Goal: Information Seeking & Learning: Learn about a topic

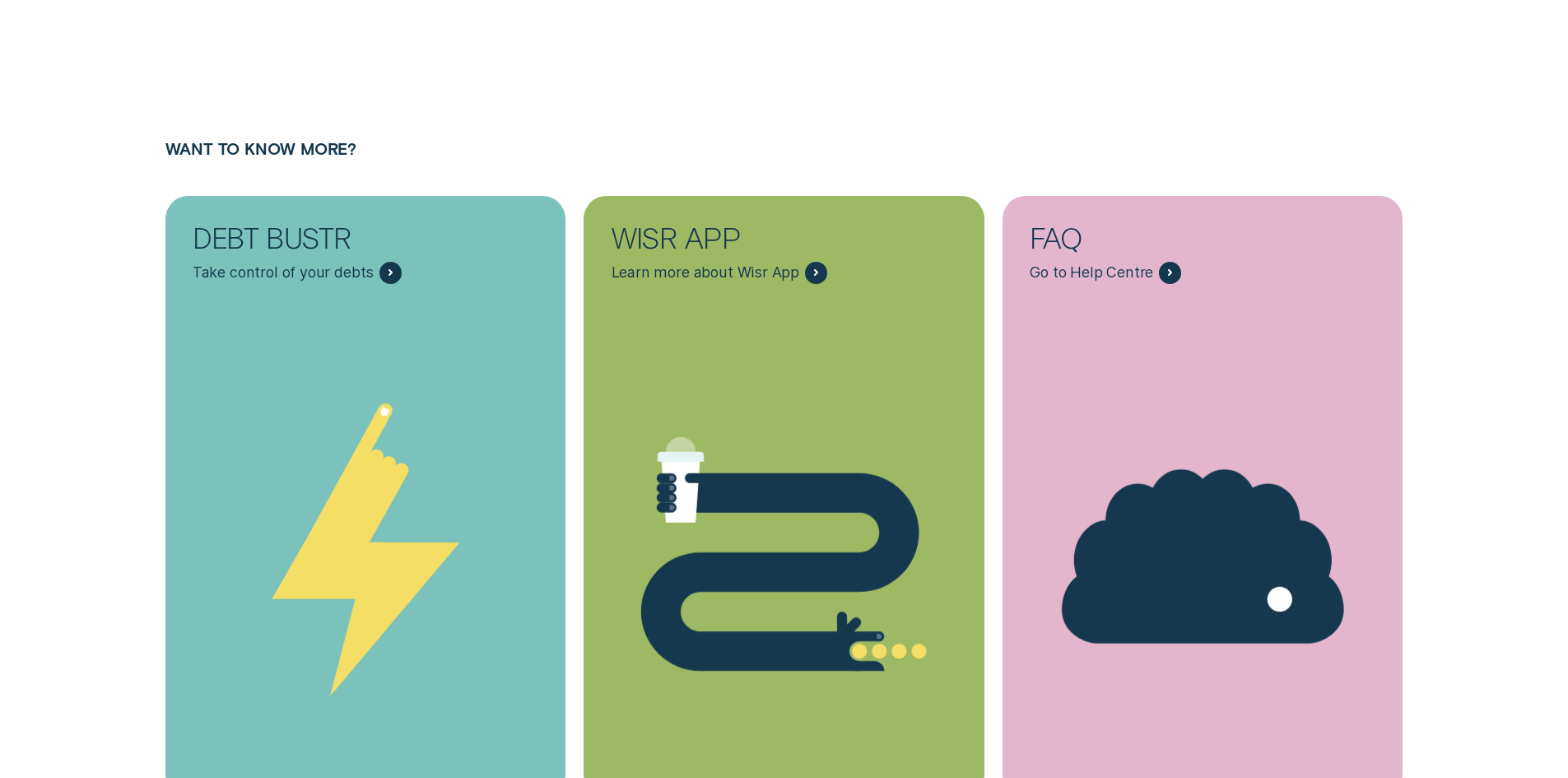
scroll to position [5218, 0]
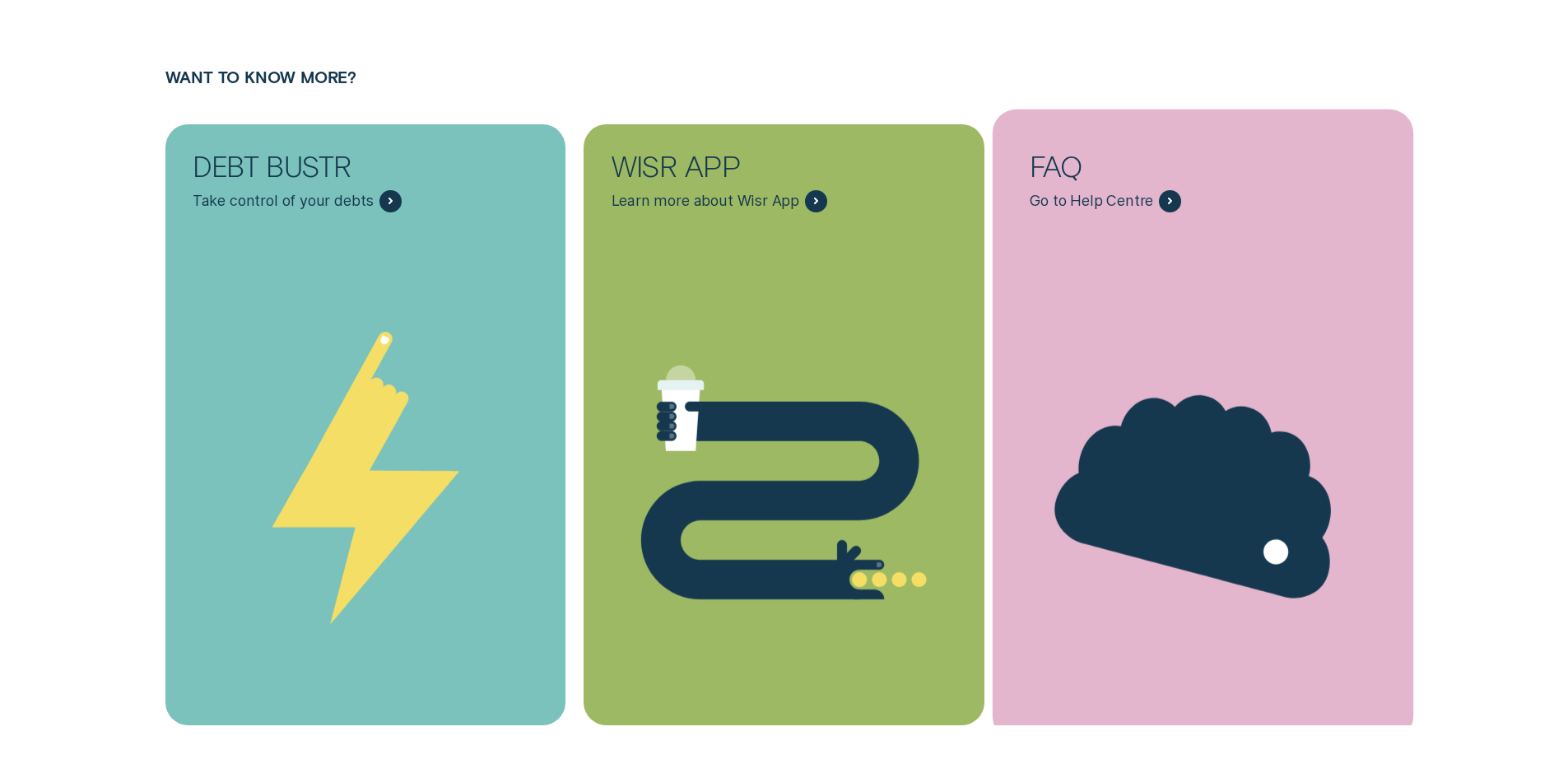
click at [1062, 167] on div "FAQ" at bounding box center [1203, 166] width 346 height 27
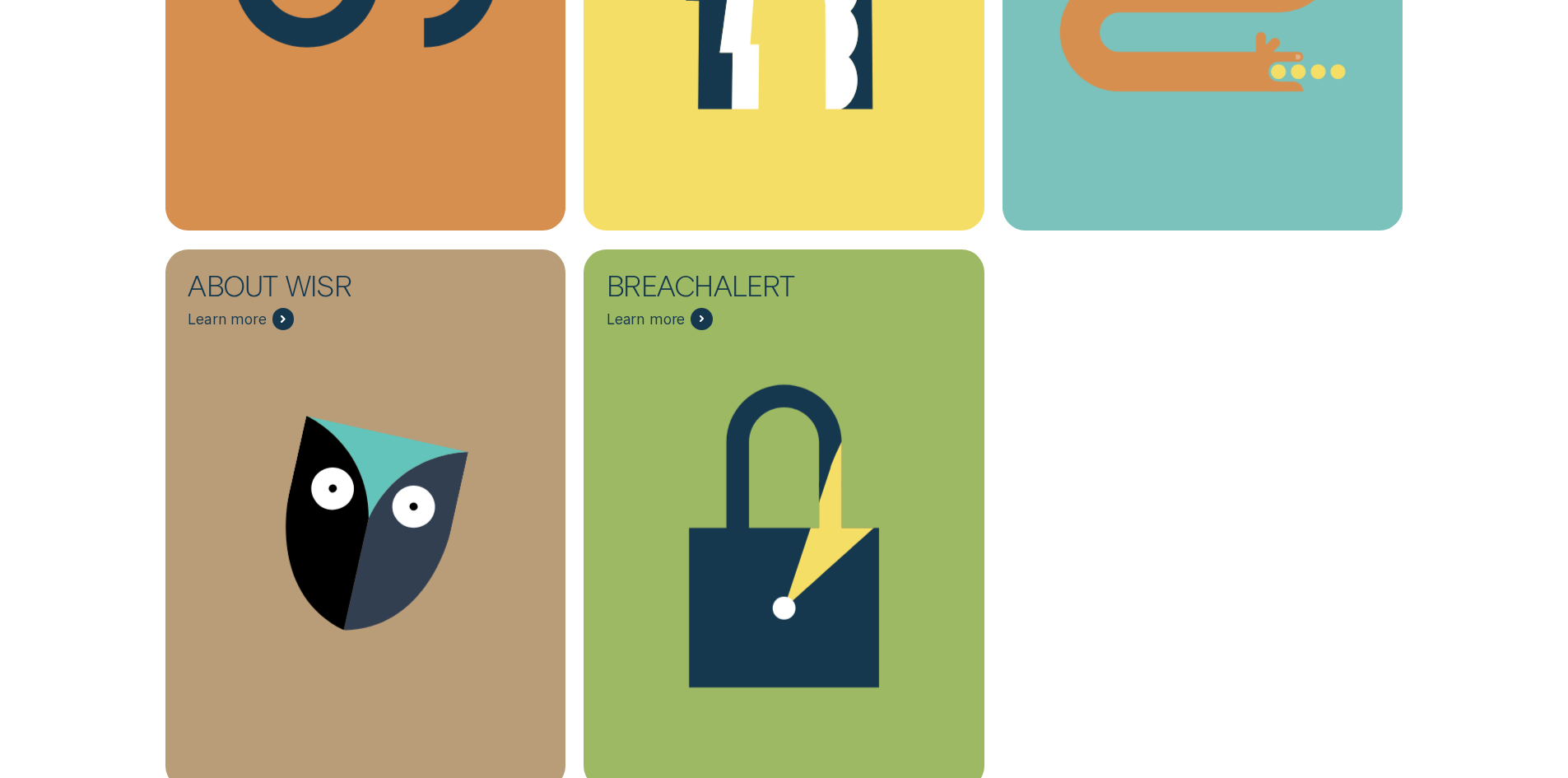
scroll to position [576, 0]
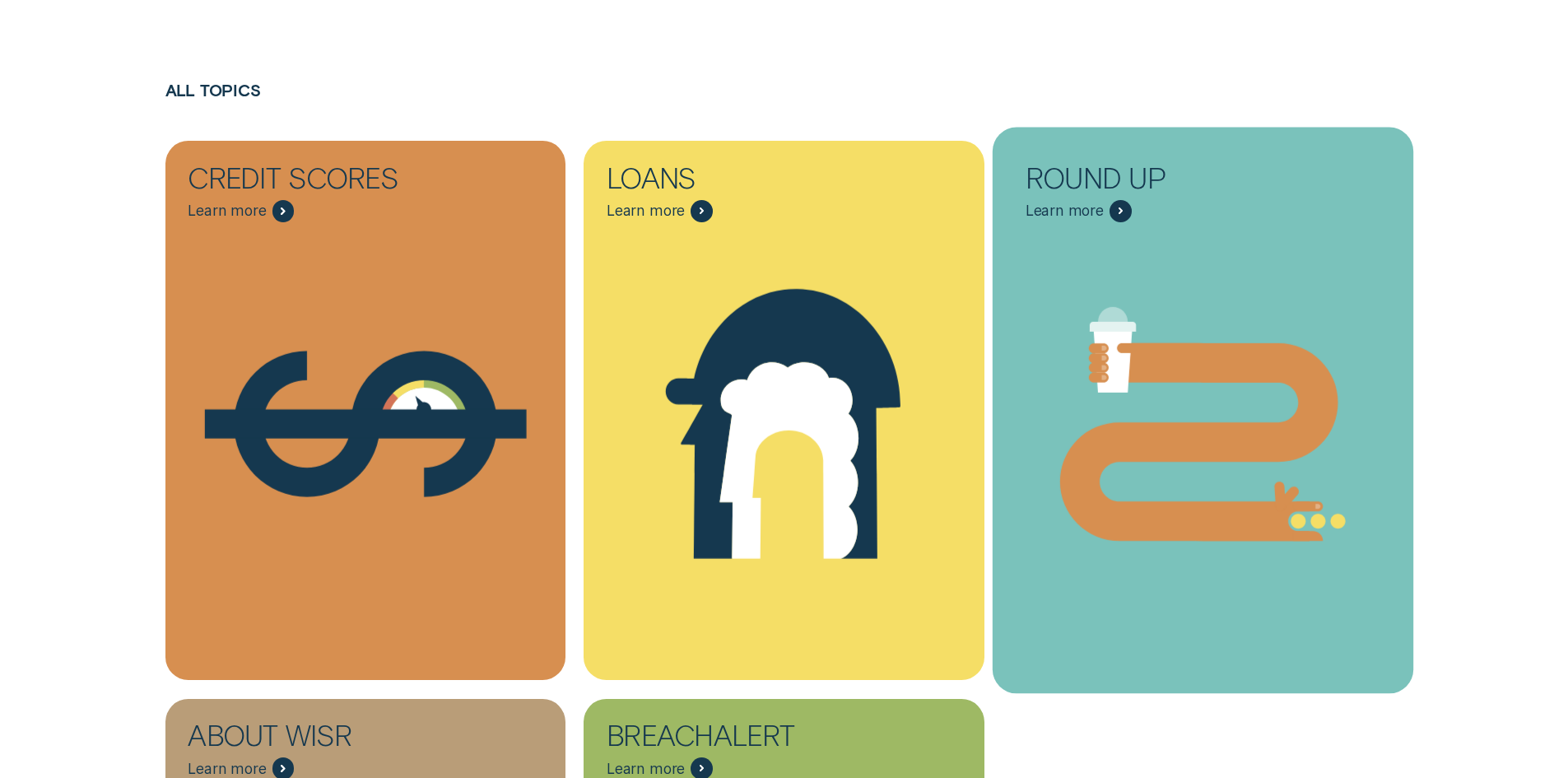
click at [1075, 166] on div "Round Up" at bounding box center [1135, 182] width 220 height 36
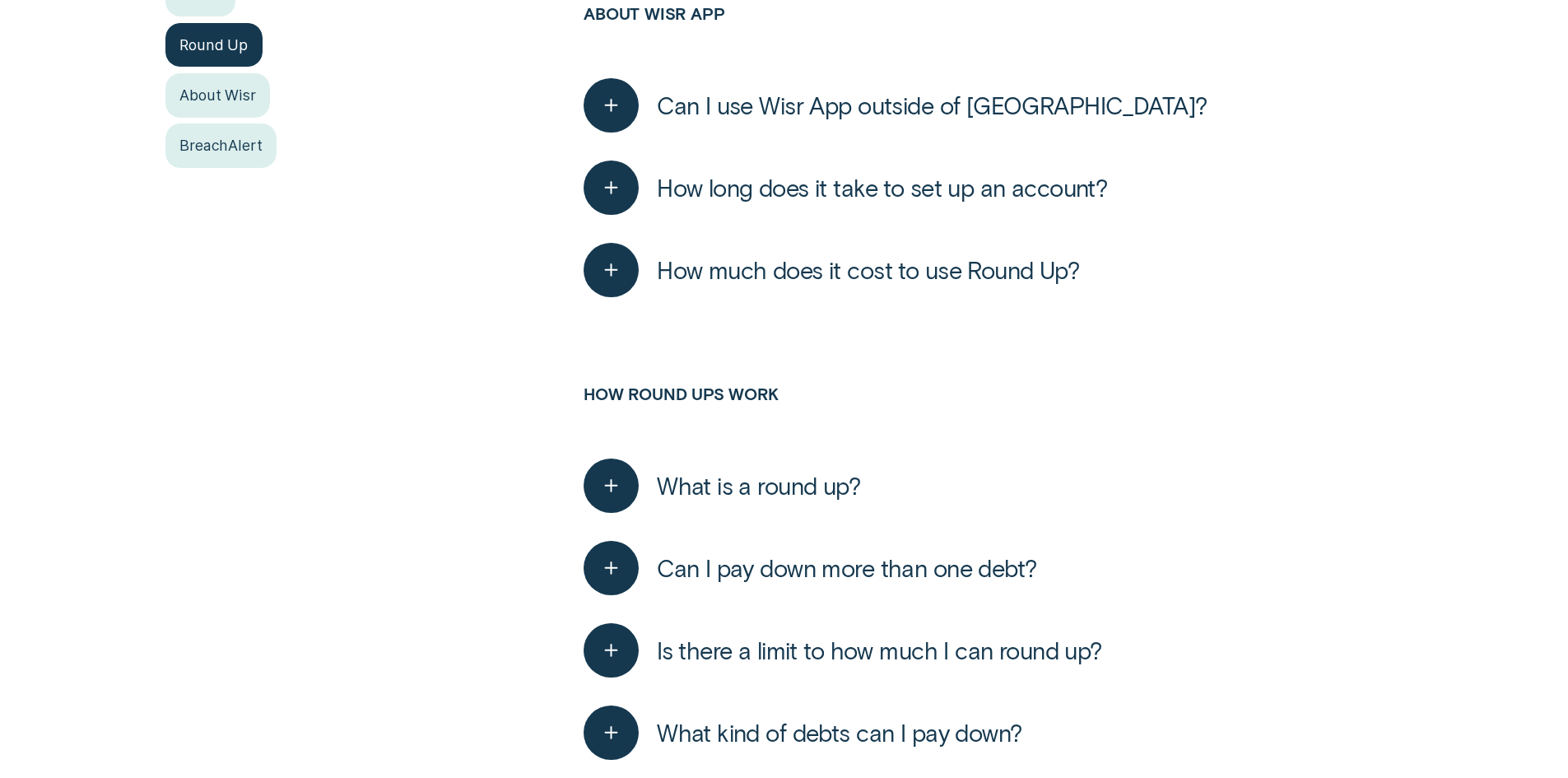
scroll to position [822, 0]
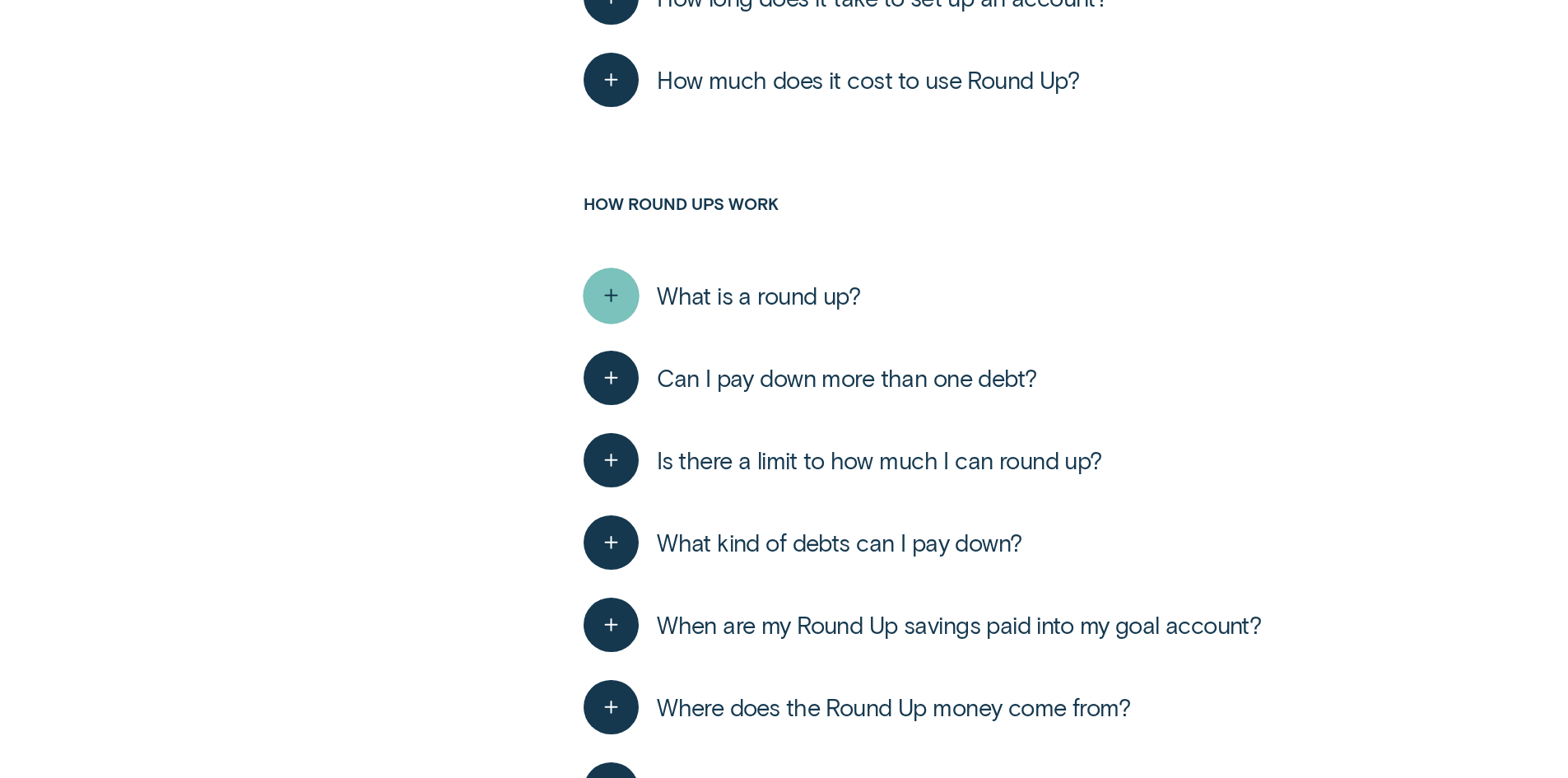
click at [605, 309] on div "button" at bounding box center [611, 295] width 56 height 56
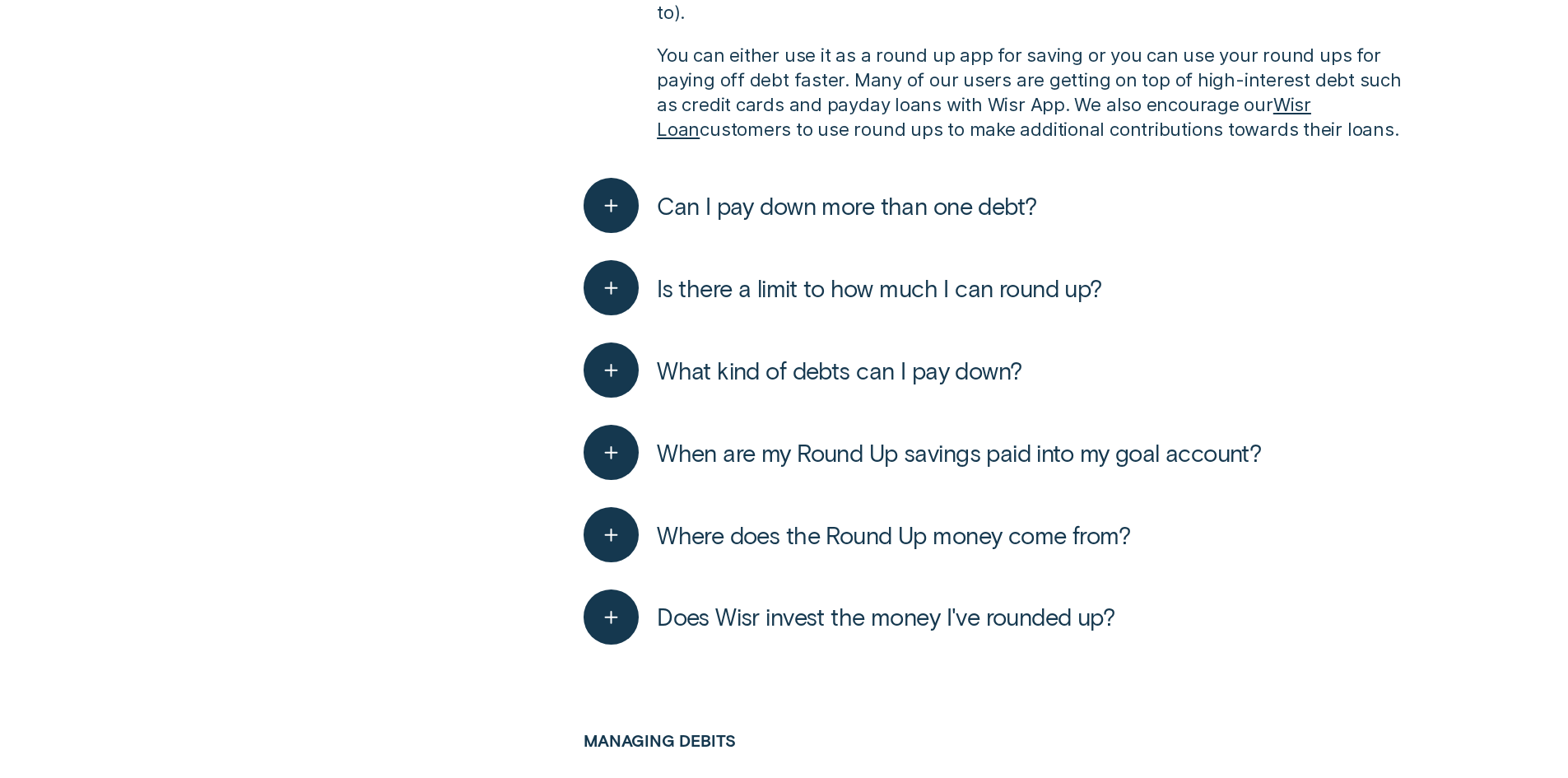
scroll to position [1399, 0]
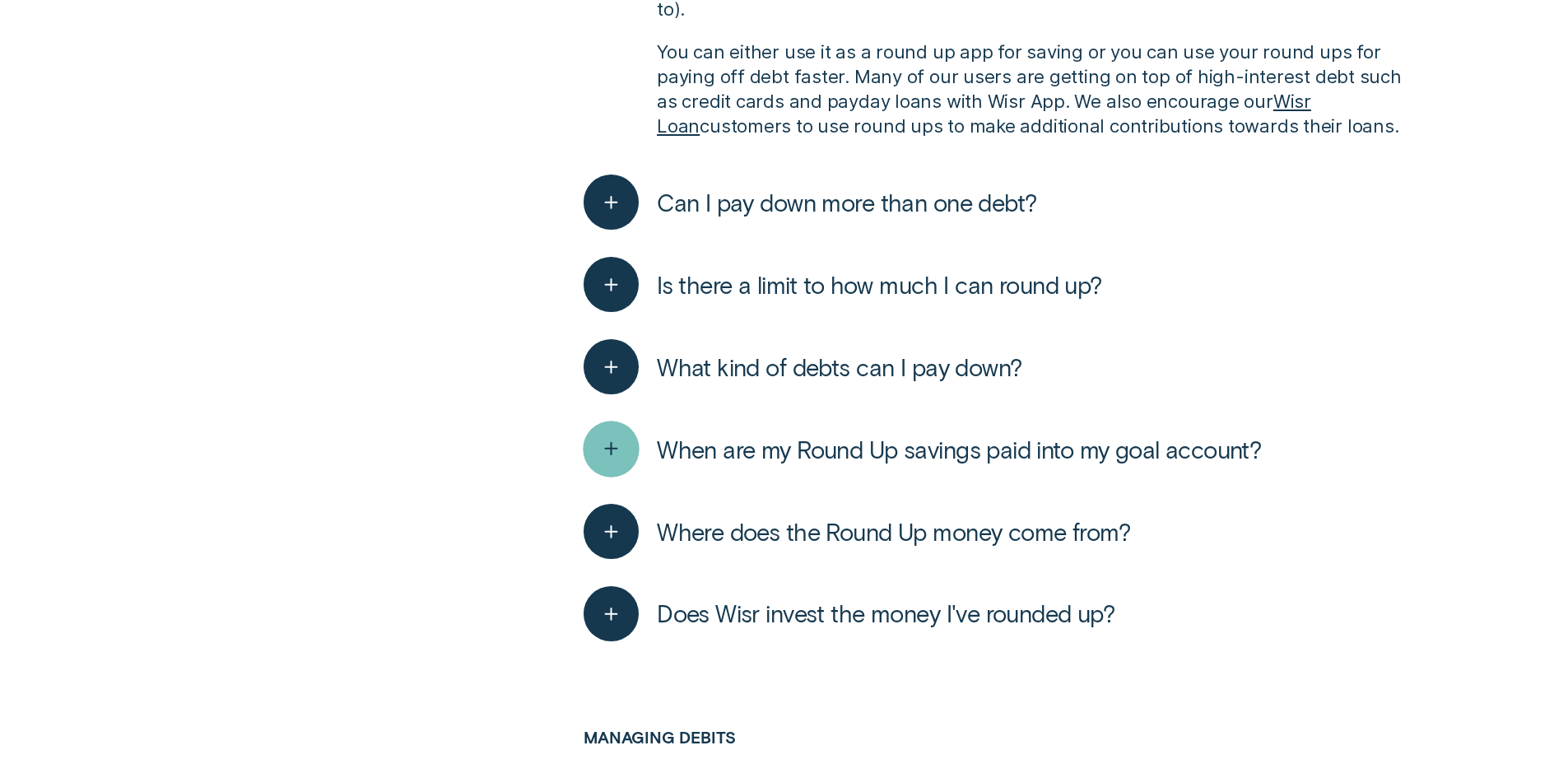
click at [612, 443] on line "button" at bounding box center [612, 449] width 0 height 11
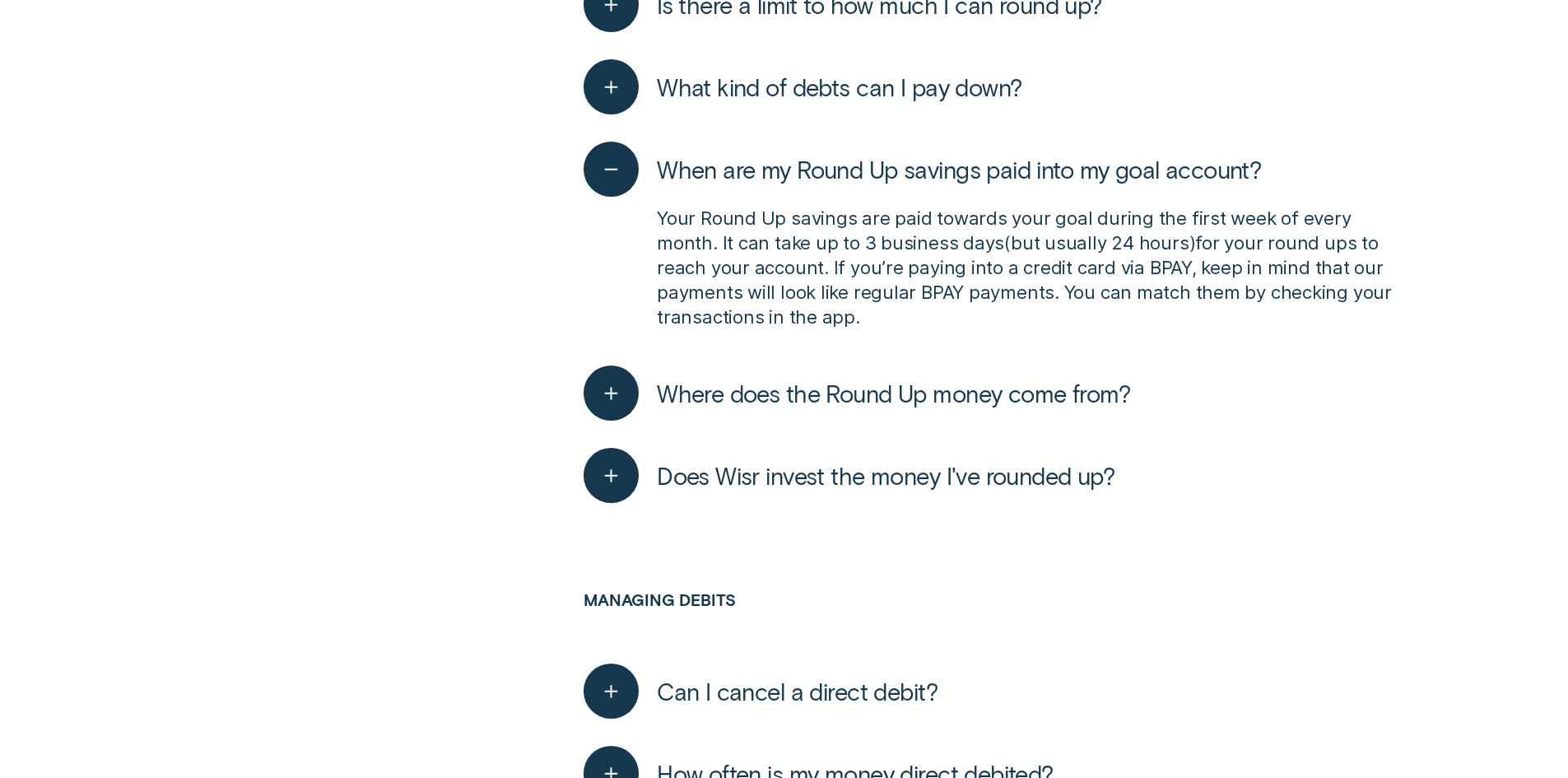
scroll to position [1728, 0]
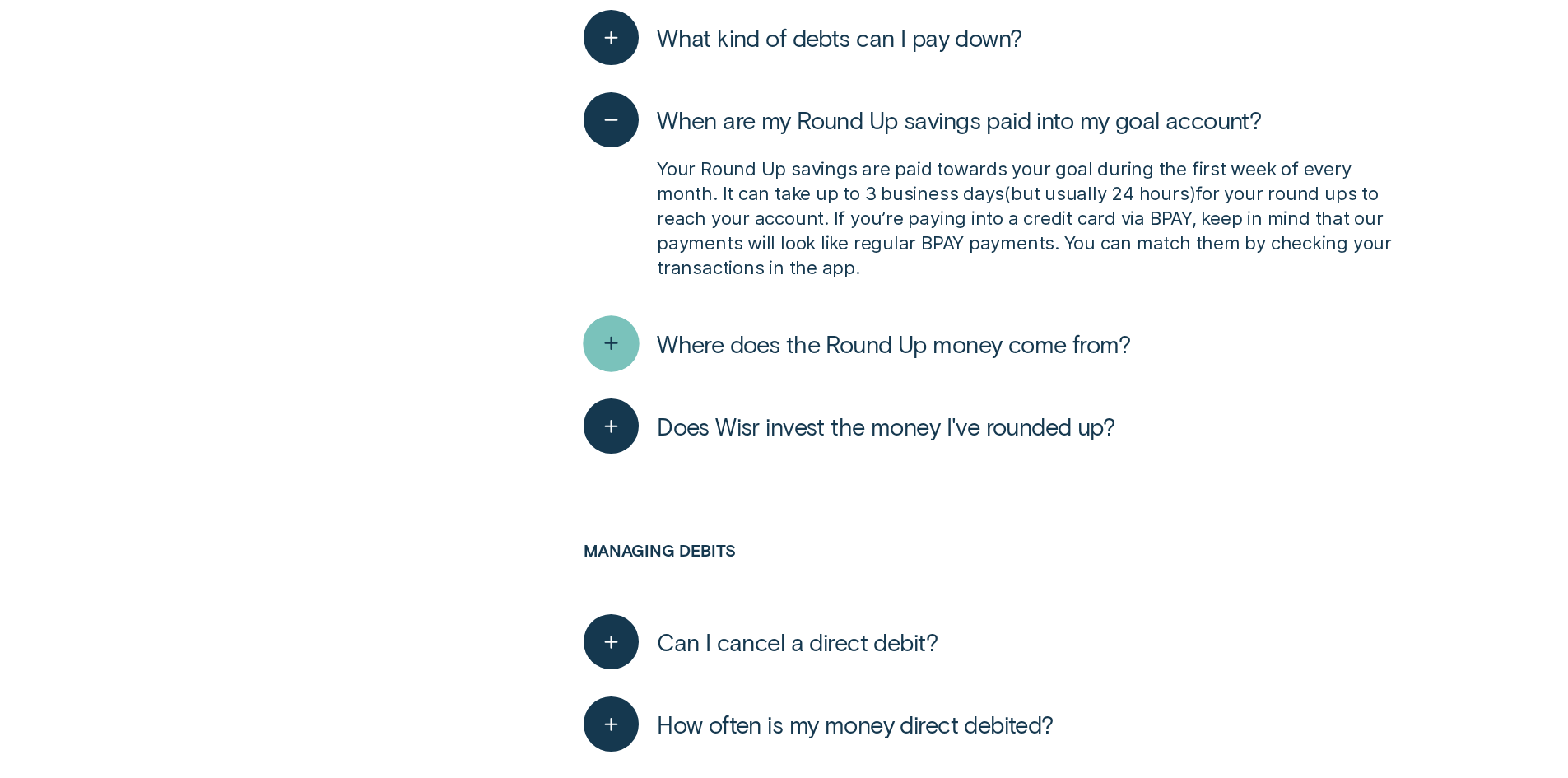
click at [612, 338] on line "button" at bounding box center [612, 344] width 0 height 11
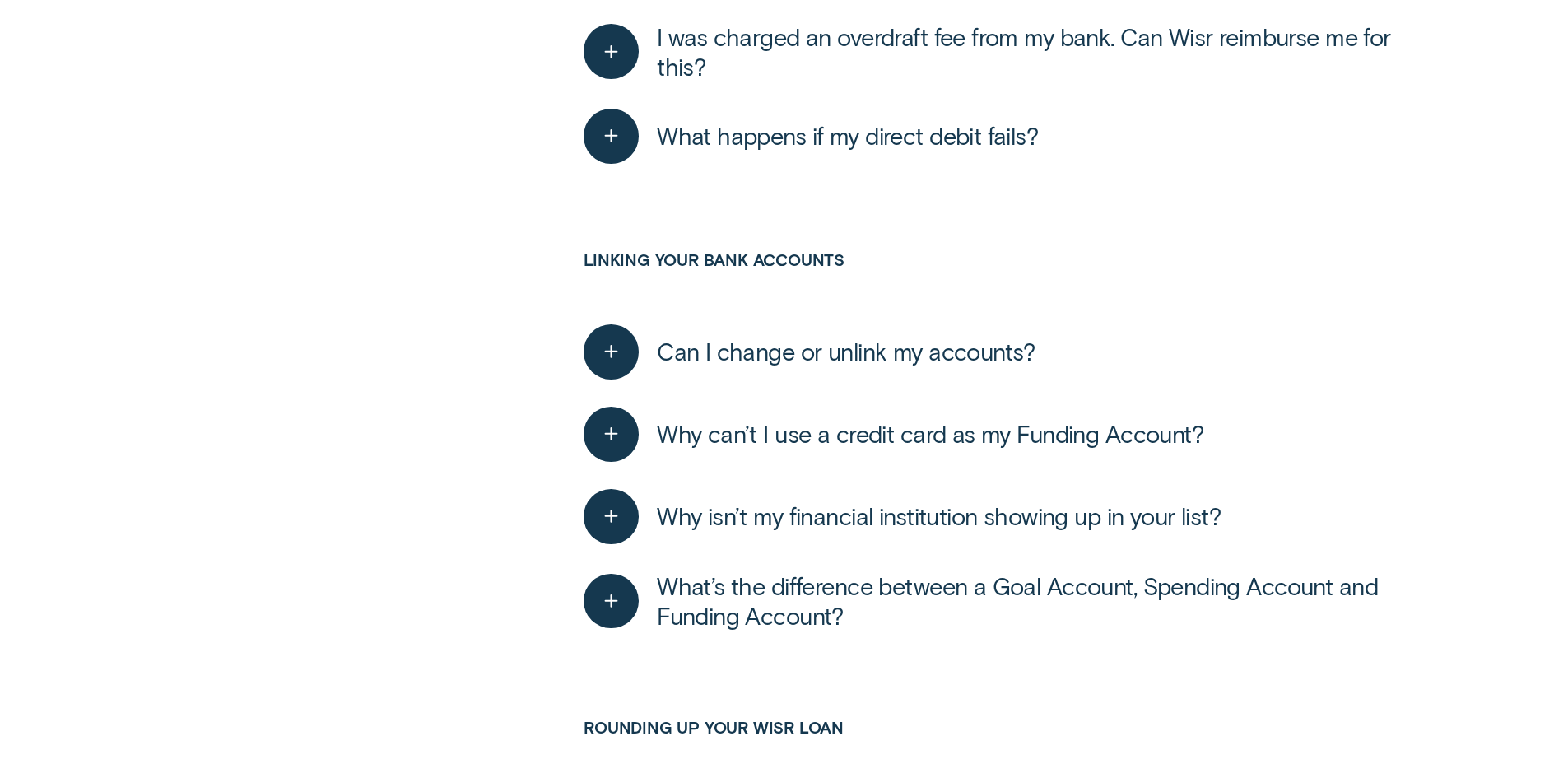
scroll to position [2715, 0]
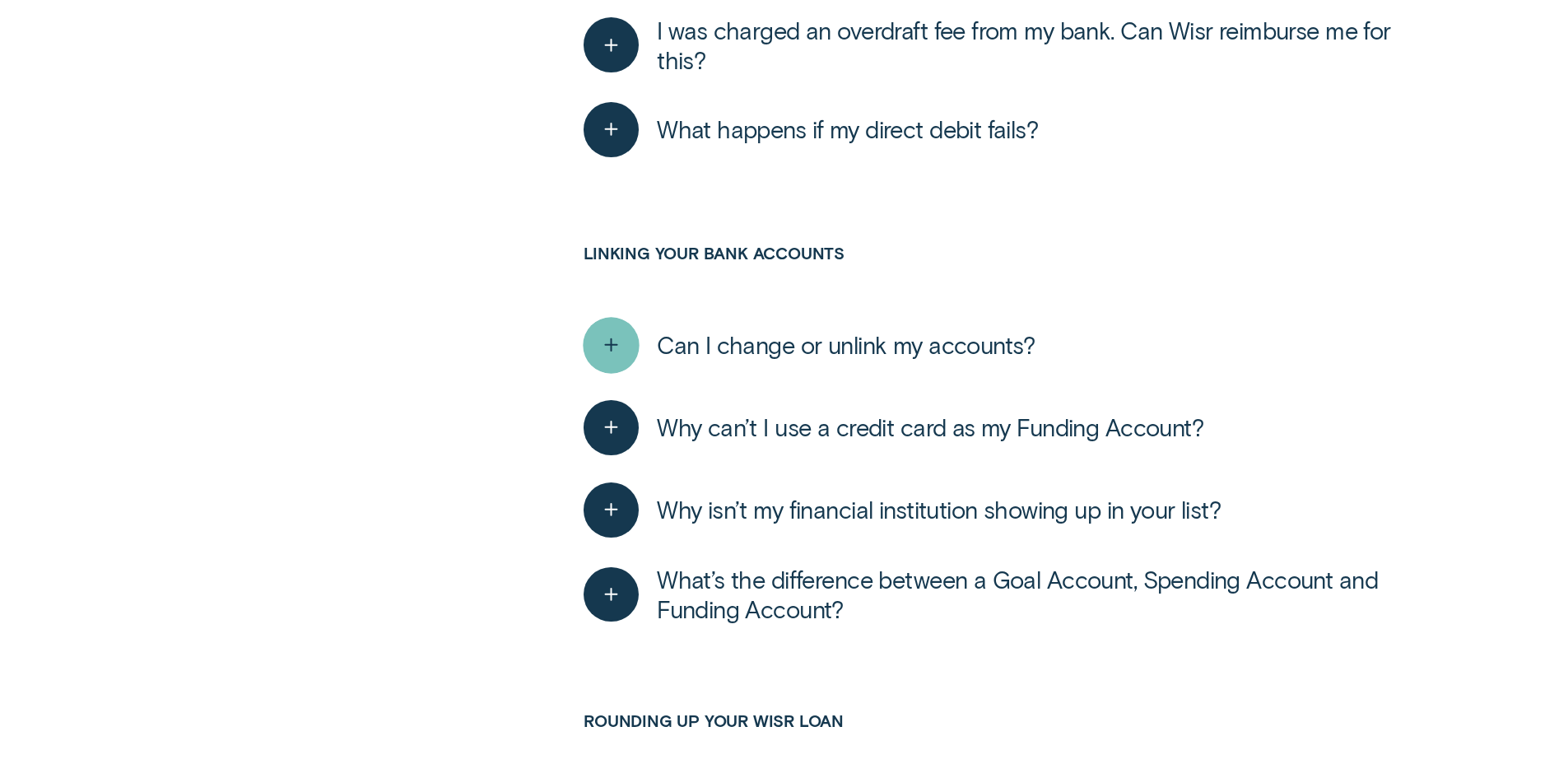
click at [628, 317] on div "button" at bounding box center [611, 345] width 56 height 56
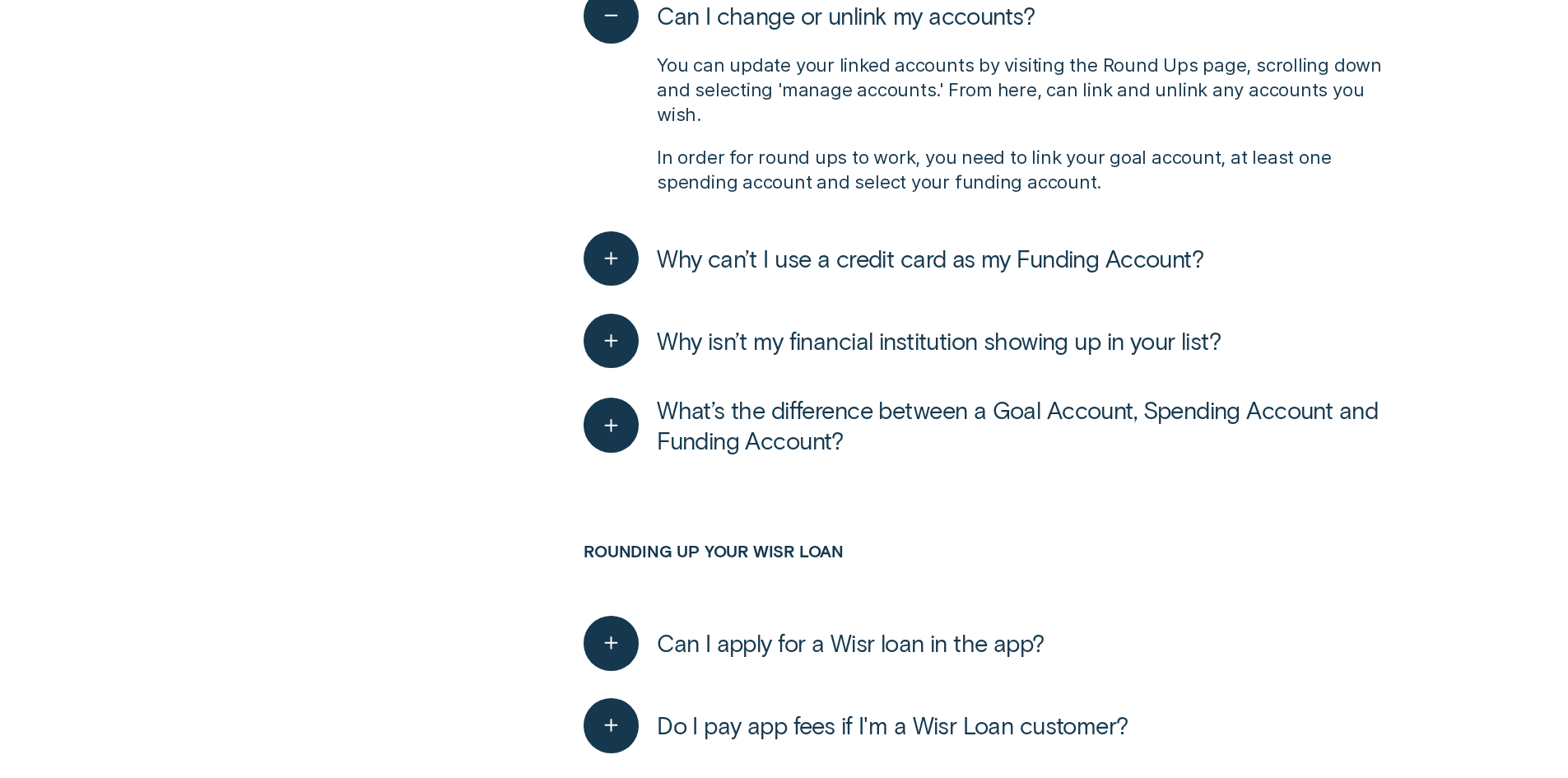
scroll to position [3127, 0]
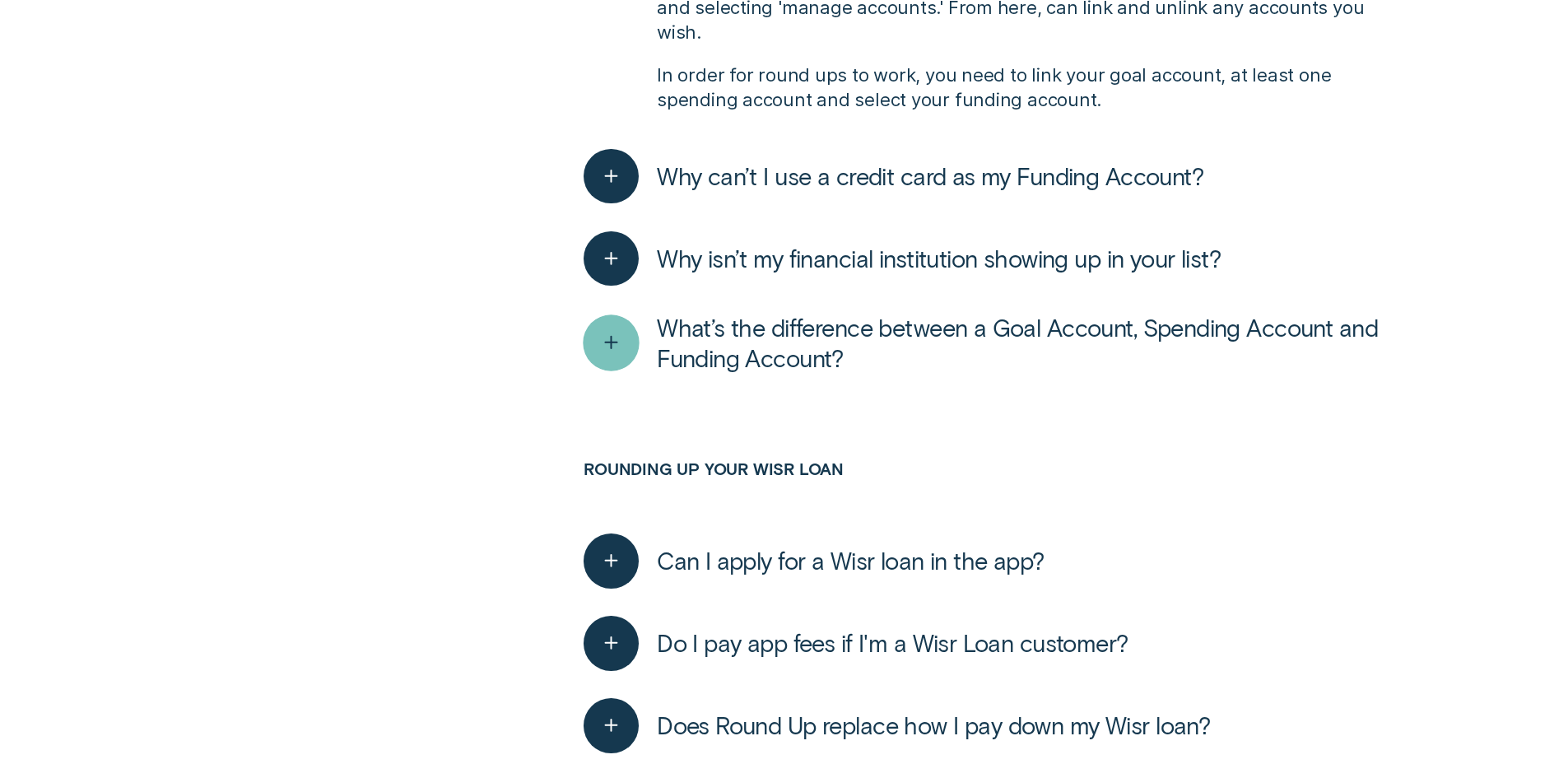
click at [622, 330] on icon "button" at bounding box center [612, 343] width 28 height 26
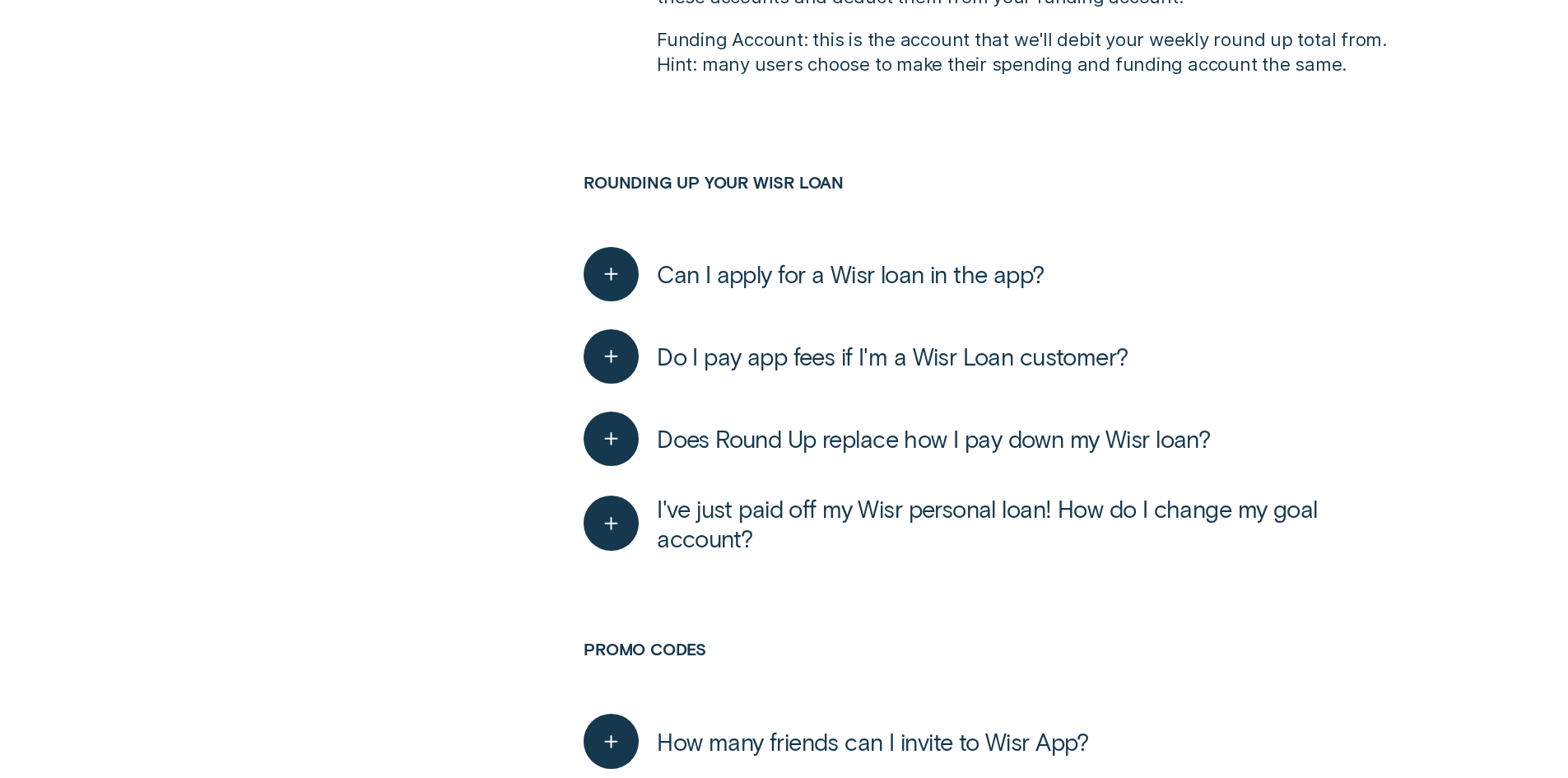
scroll to position [3703, 0]
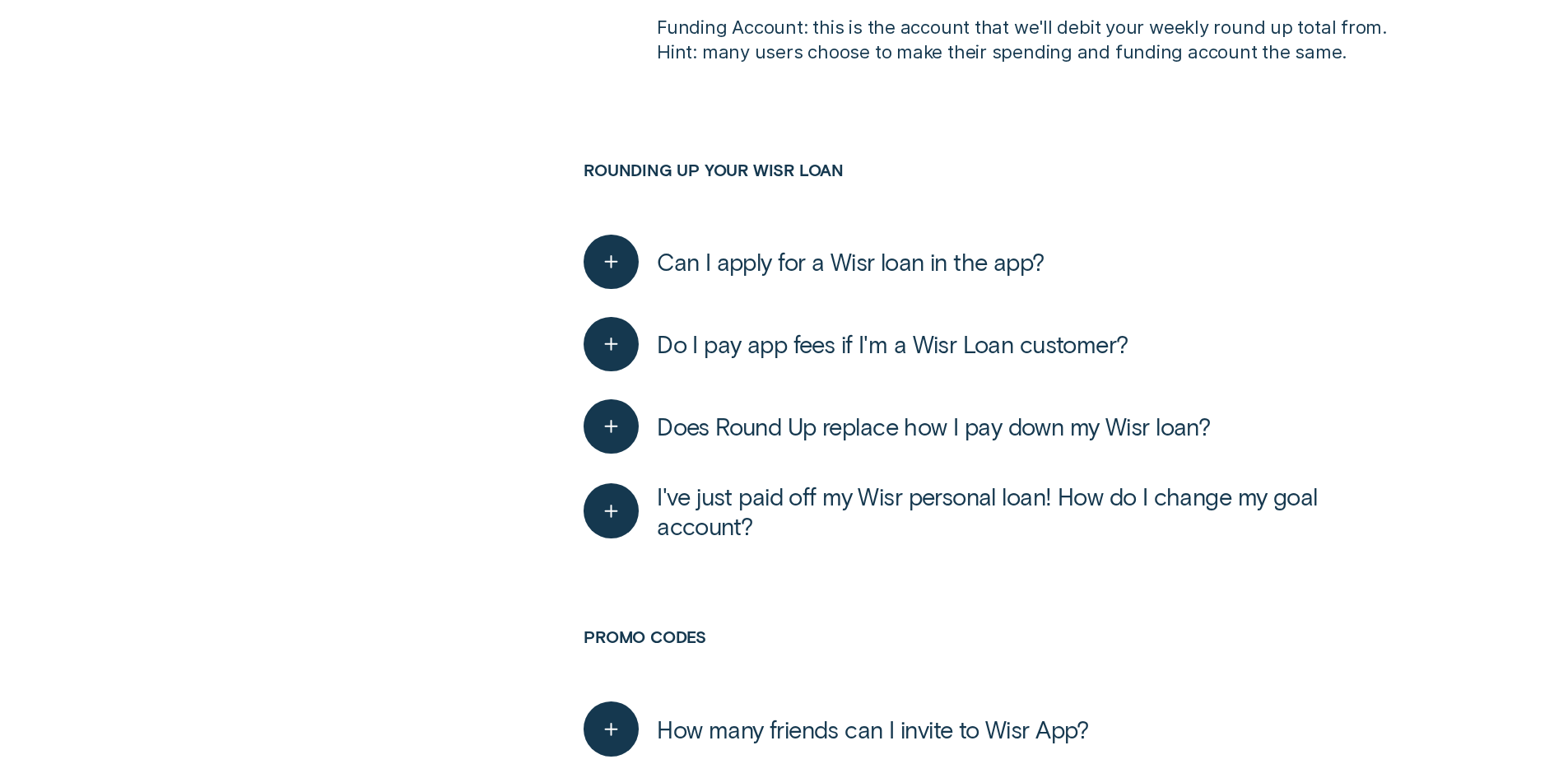
click at [612, 426] on icon "button" at bounding box center [612, 426] width 0 height 0
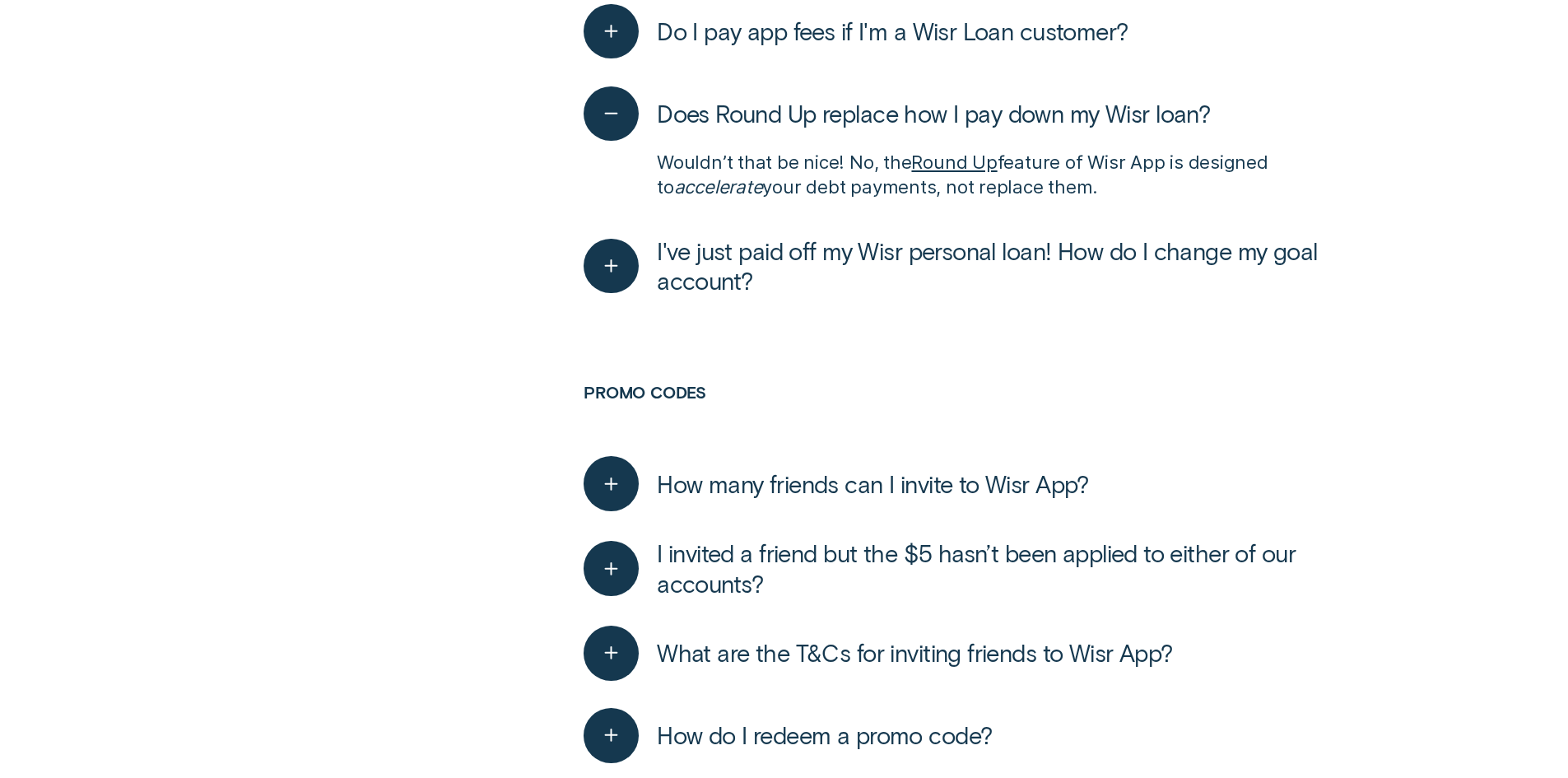
scroll to position [4032, 0]
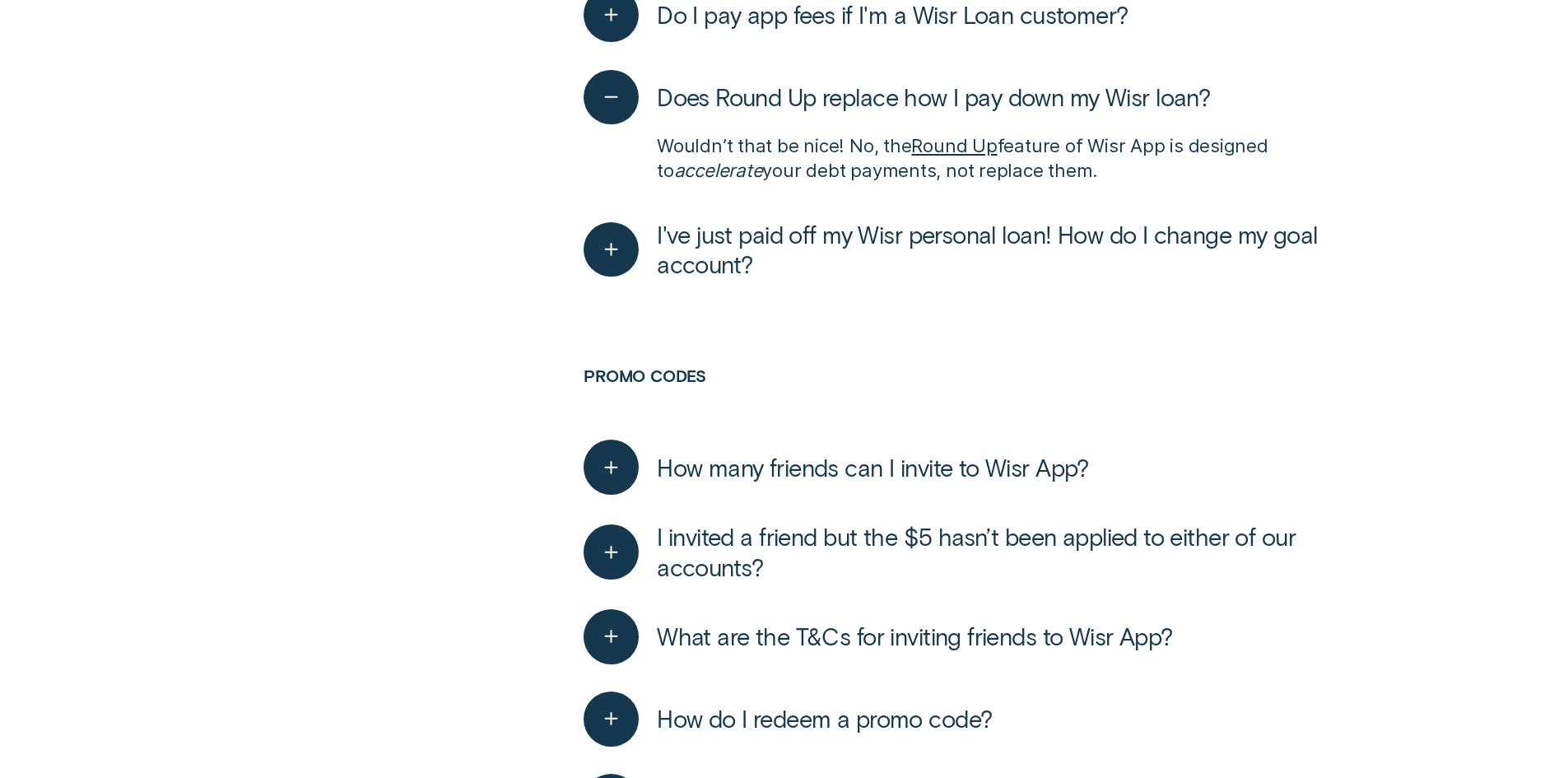
drag, startPoint x: 602, startPoint y: 174, endPoint x: 804, endPoint y: 205, distance: 204.4
click at [602, 237] on icon "button" at bounding box center [612, 249] width 28 height 26
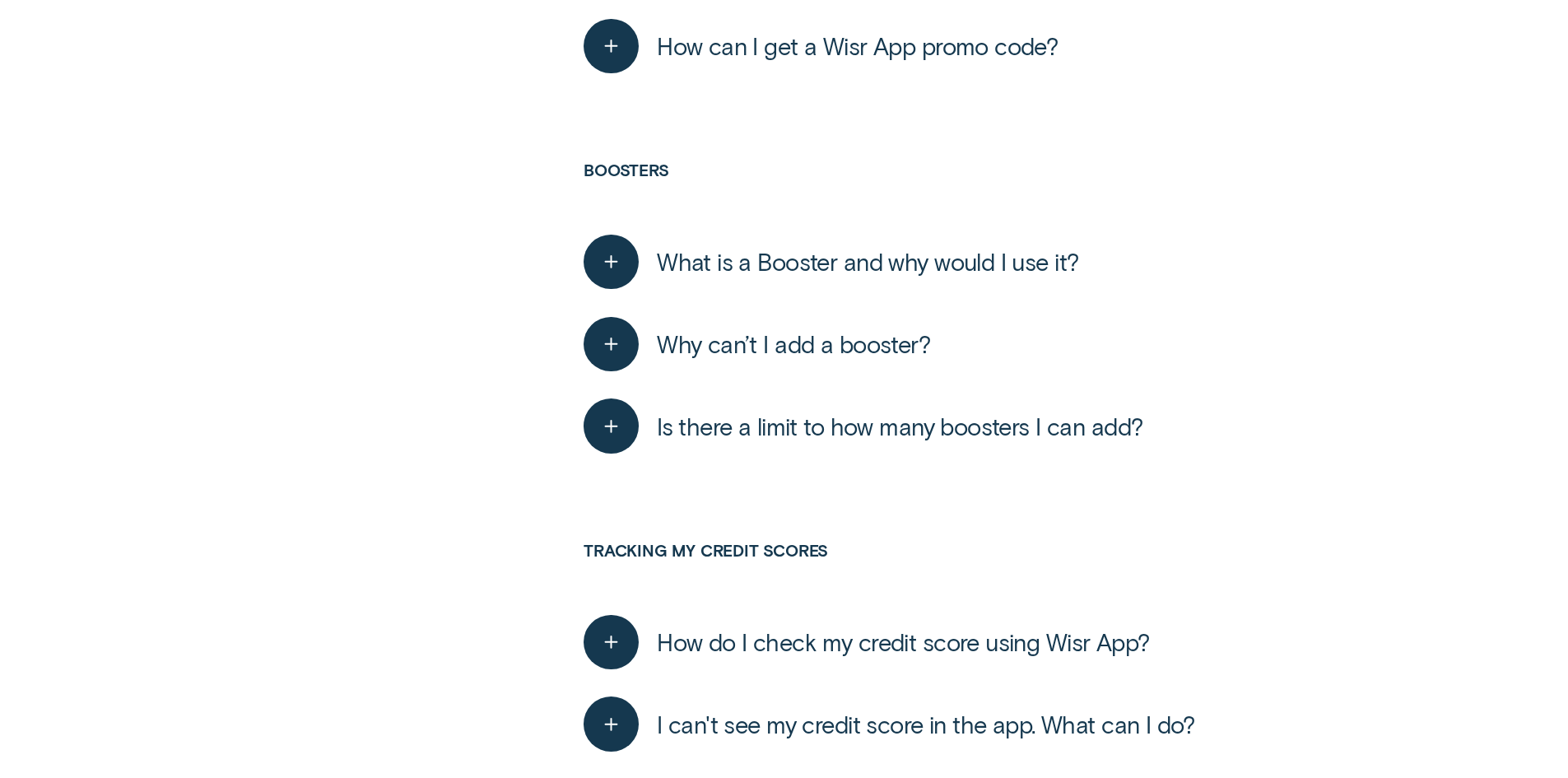
scroll to position [5101, 0]
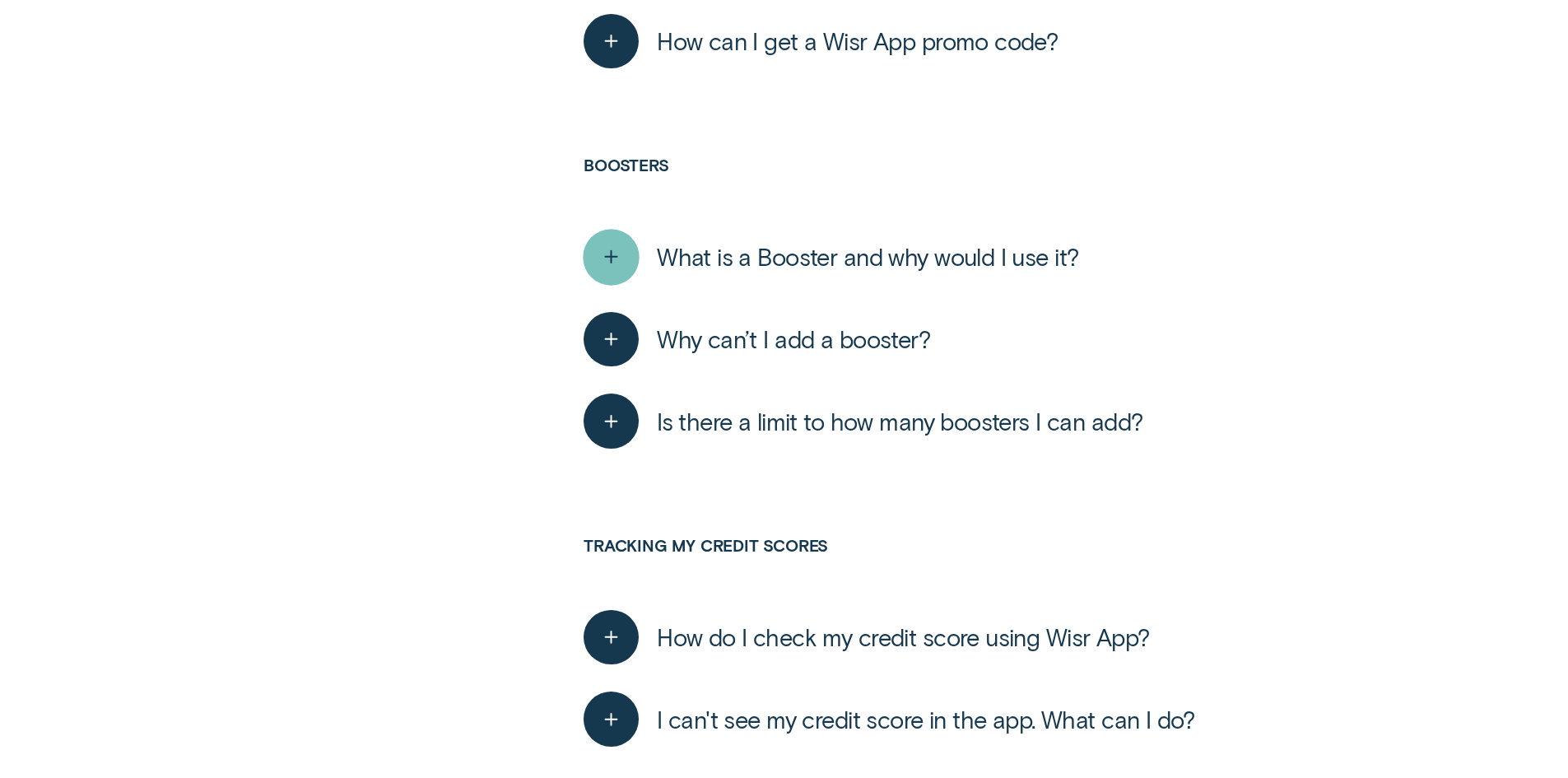
click at [615, 229] on div "button" at bounding box center [611, 256] width 56 height 56
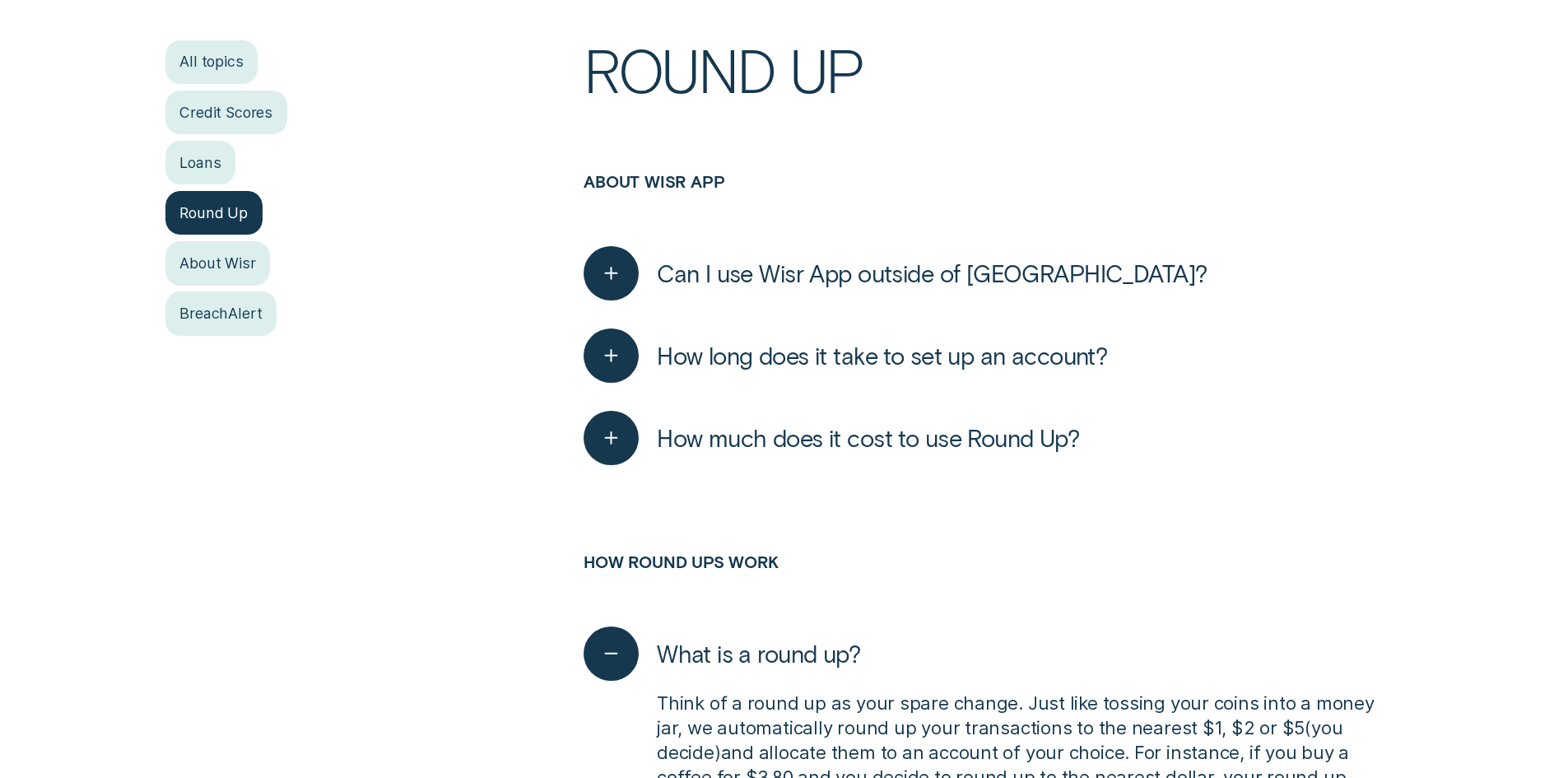
scroll to position [494, 0]
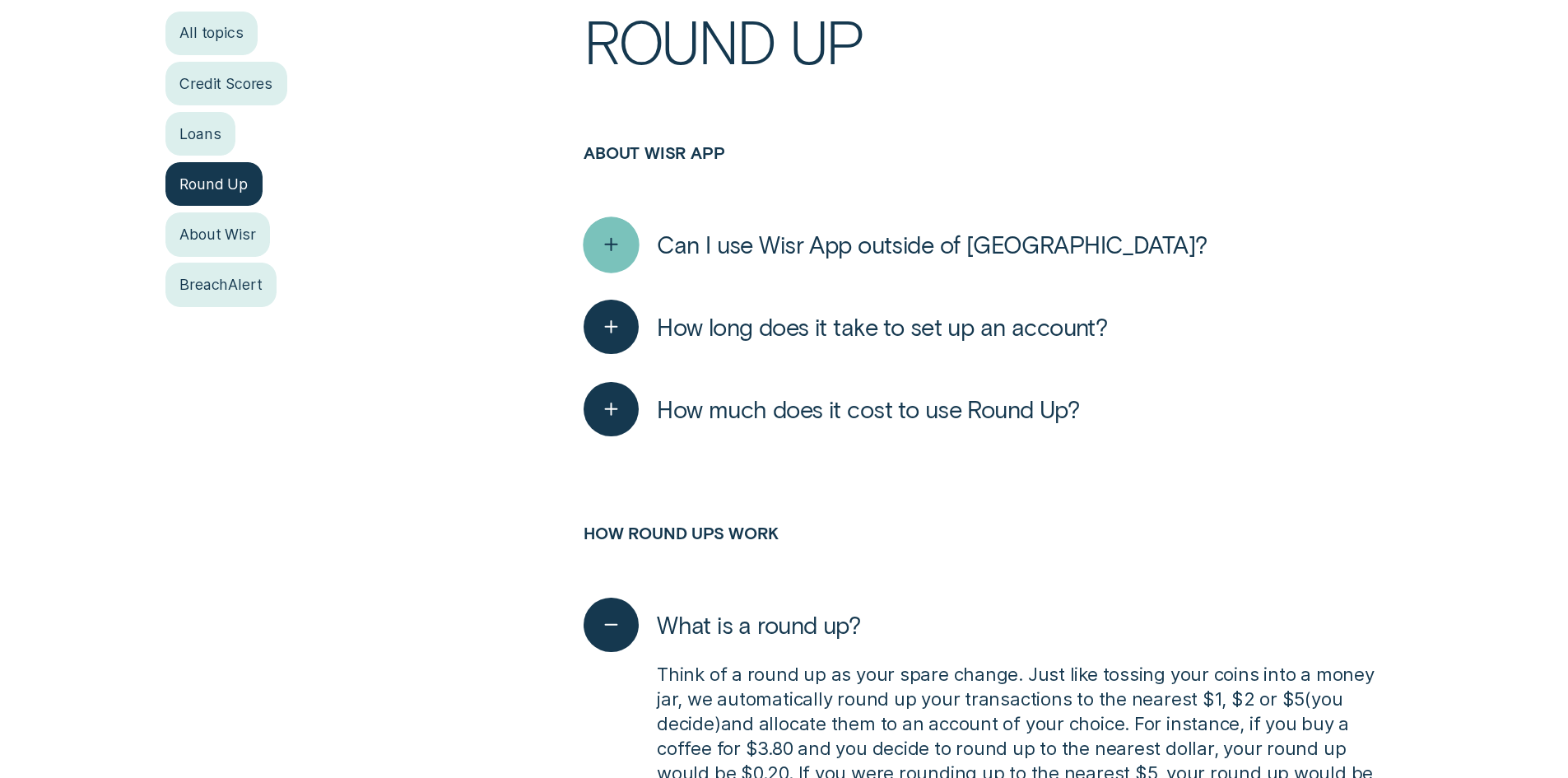
click at [596, 235] on div "button" at bounding box center [611, 244] width 56 height 56
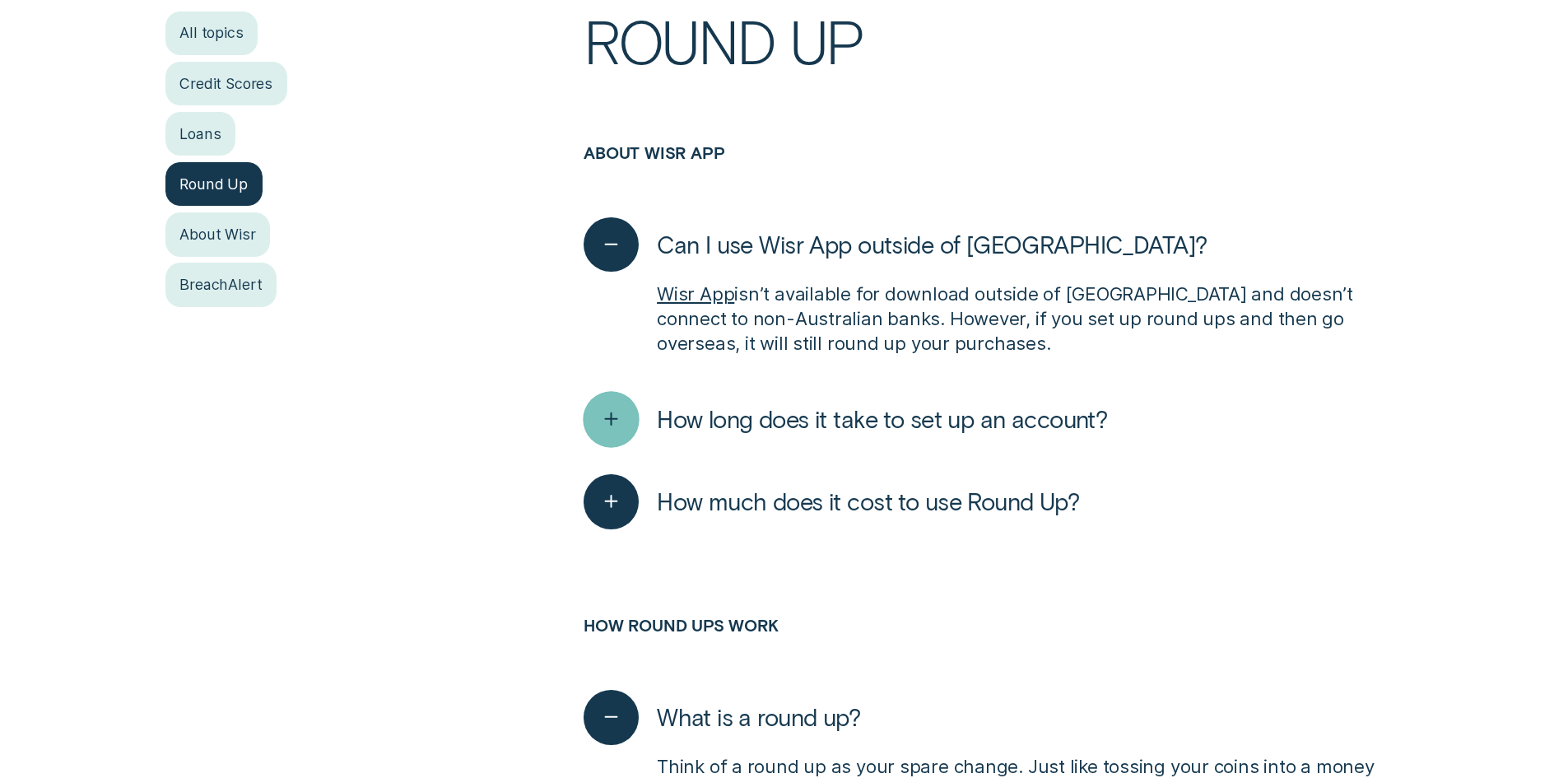
click at [618, 421] on icon "button" at bounding box center [612, 418] width 28 height 26
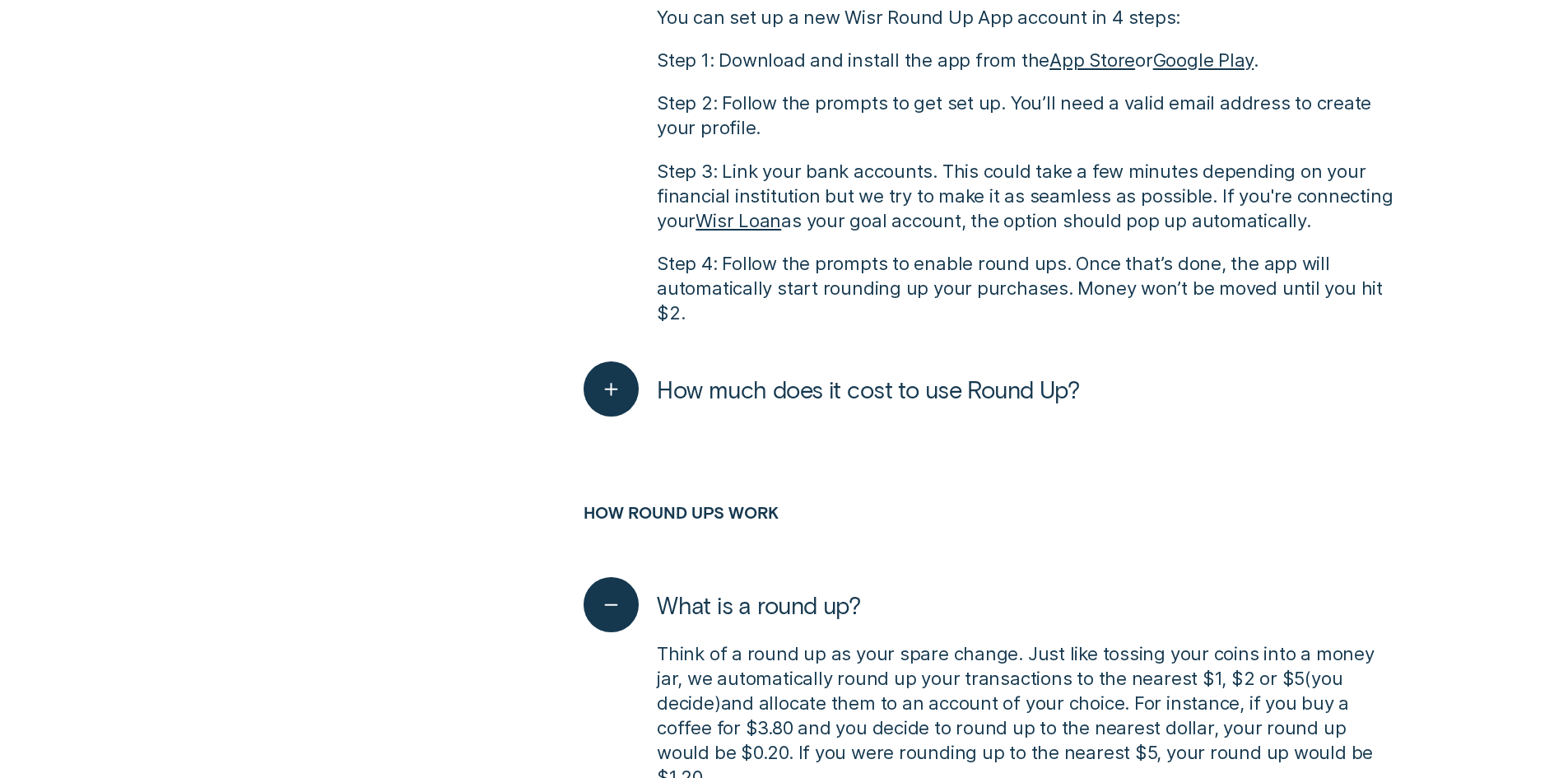
scroll to position [1152, 0]
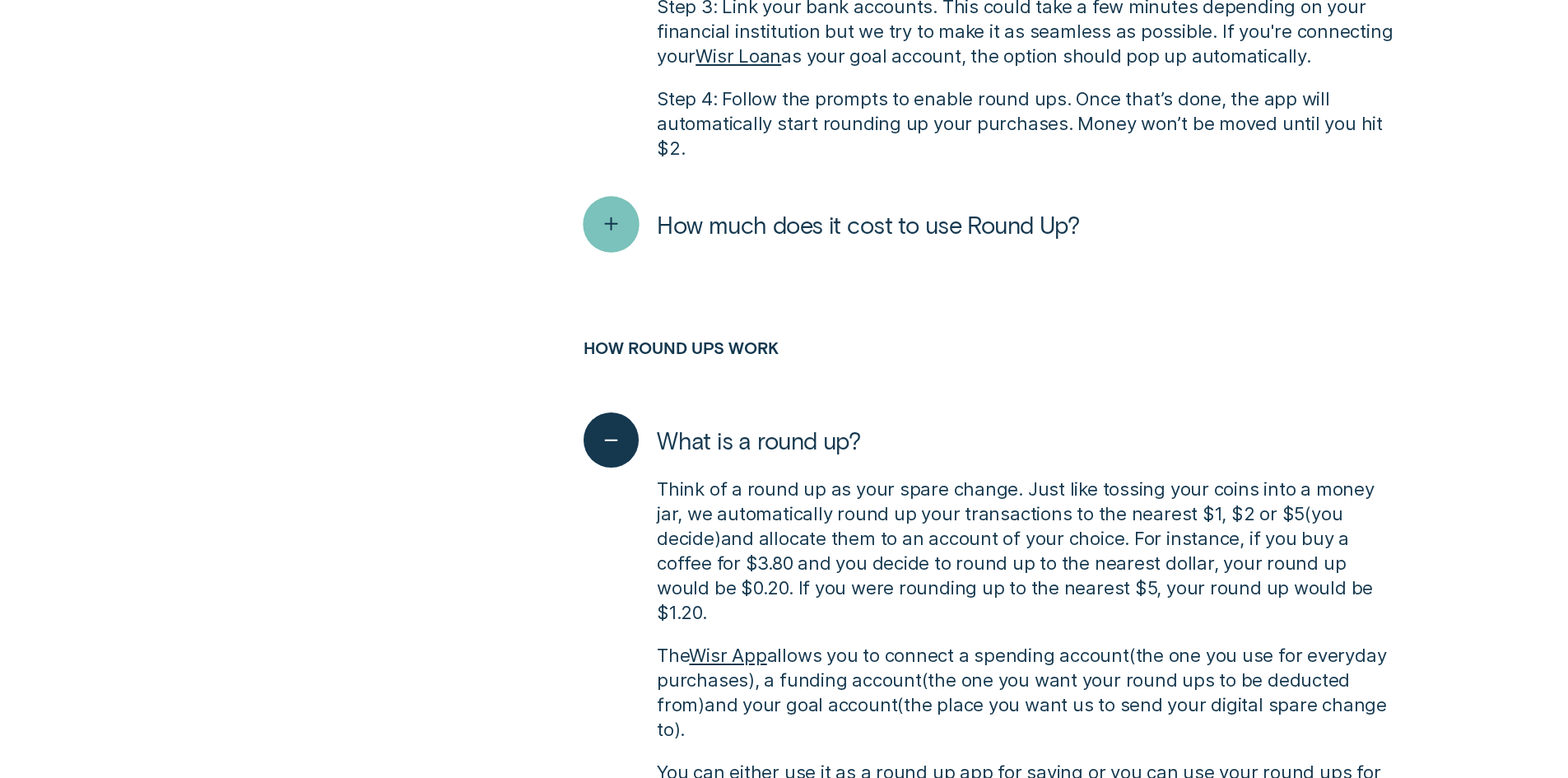
click at [615, 224] on line "button" at bounding box center [611, 224] width 11 height 0
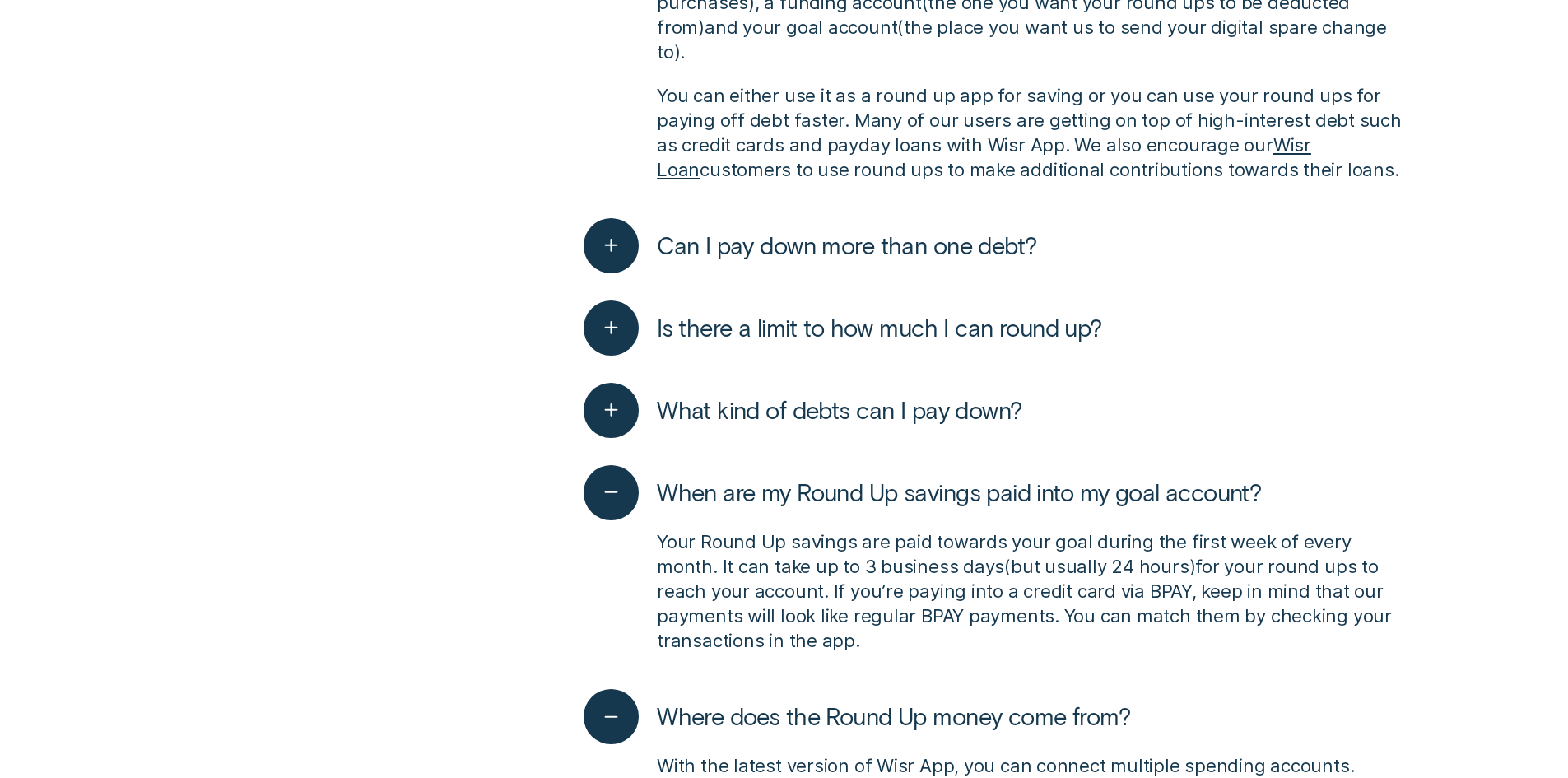
scroll to position [1975, 0]
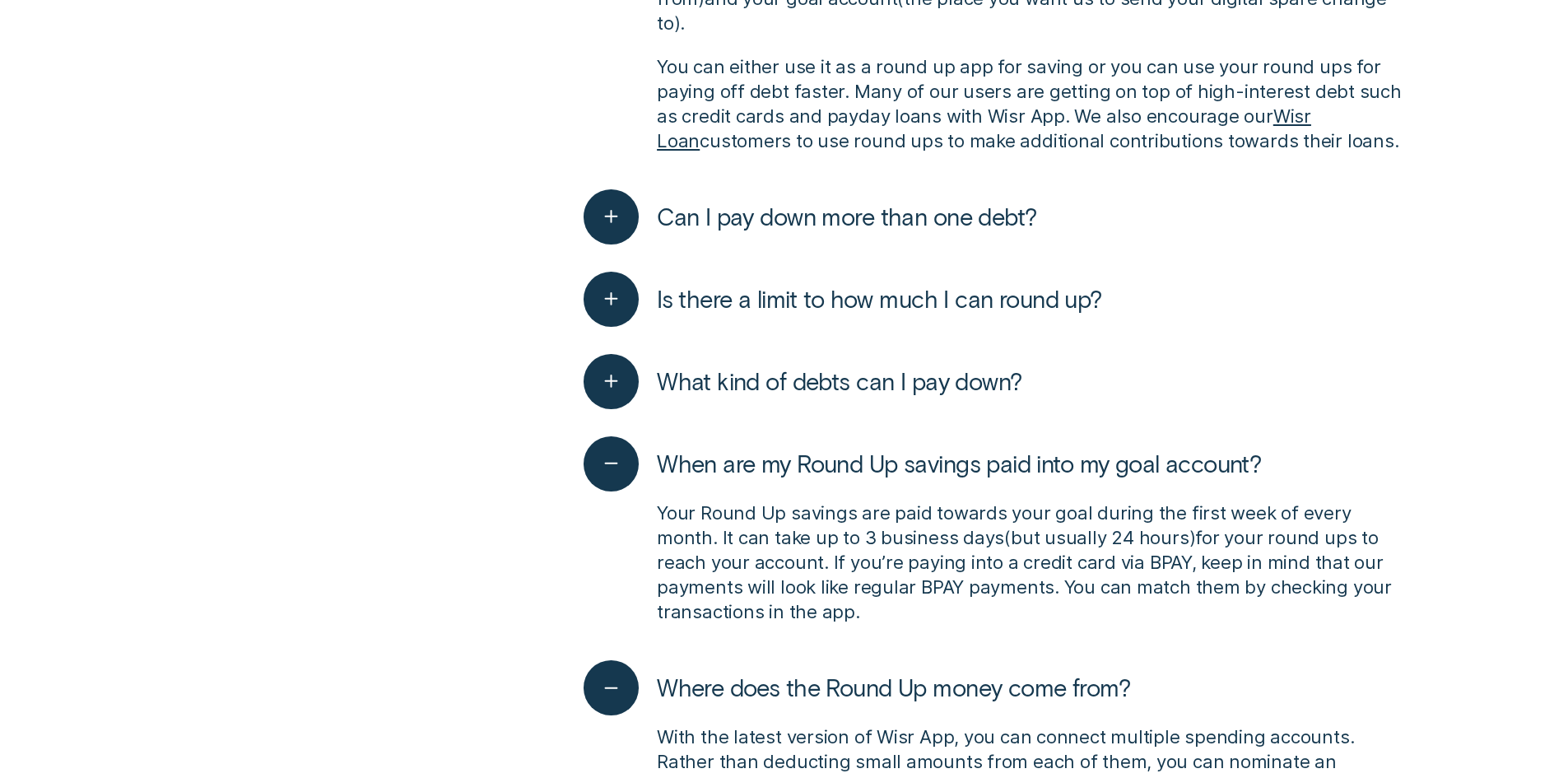
click at [612, 299] on div "button" at bounding box center [612, 299] width 0 height 0
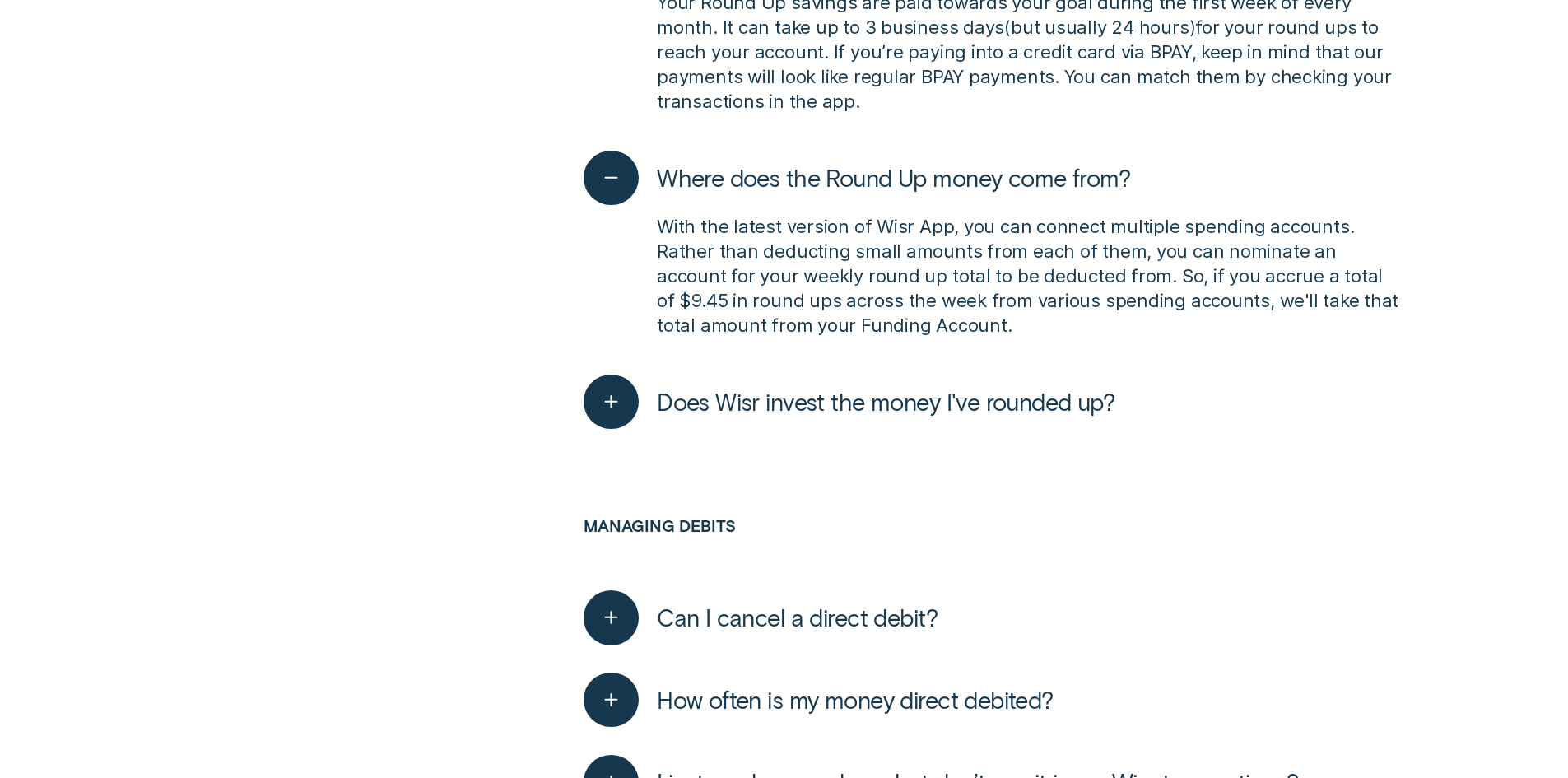
scroll to position [2715, 0]
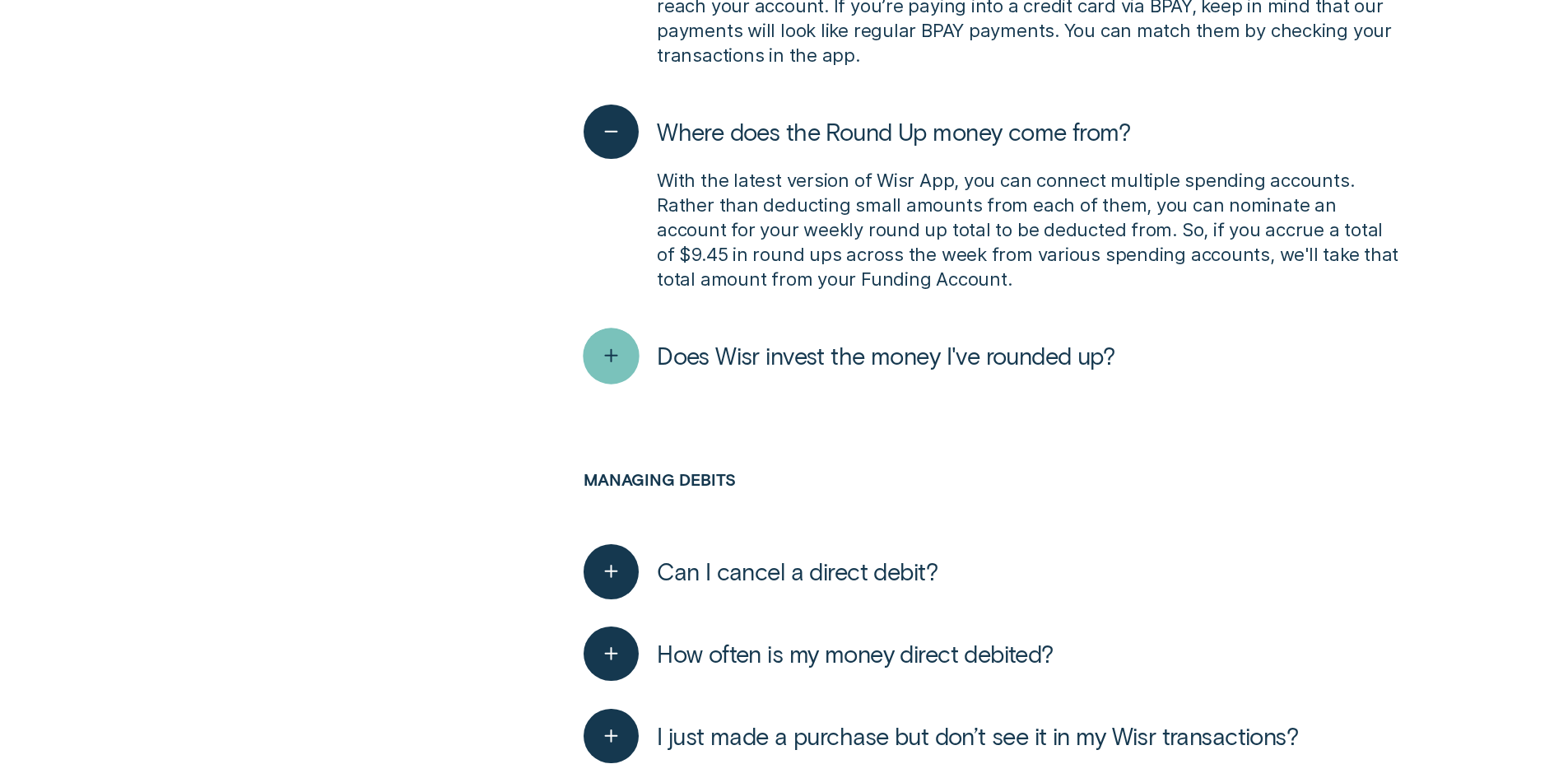
click at [601, 327] on div "button" at bounding box center [611, 355] width 56 height 56
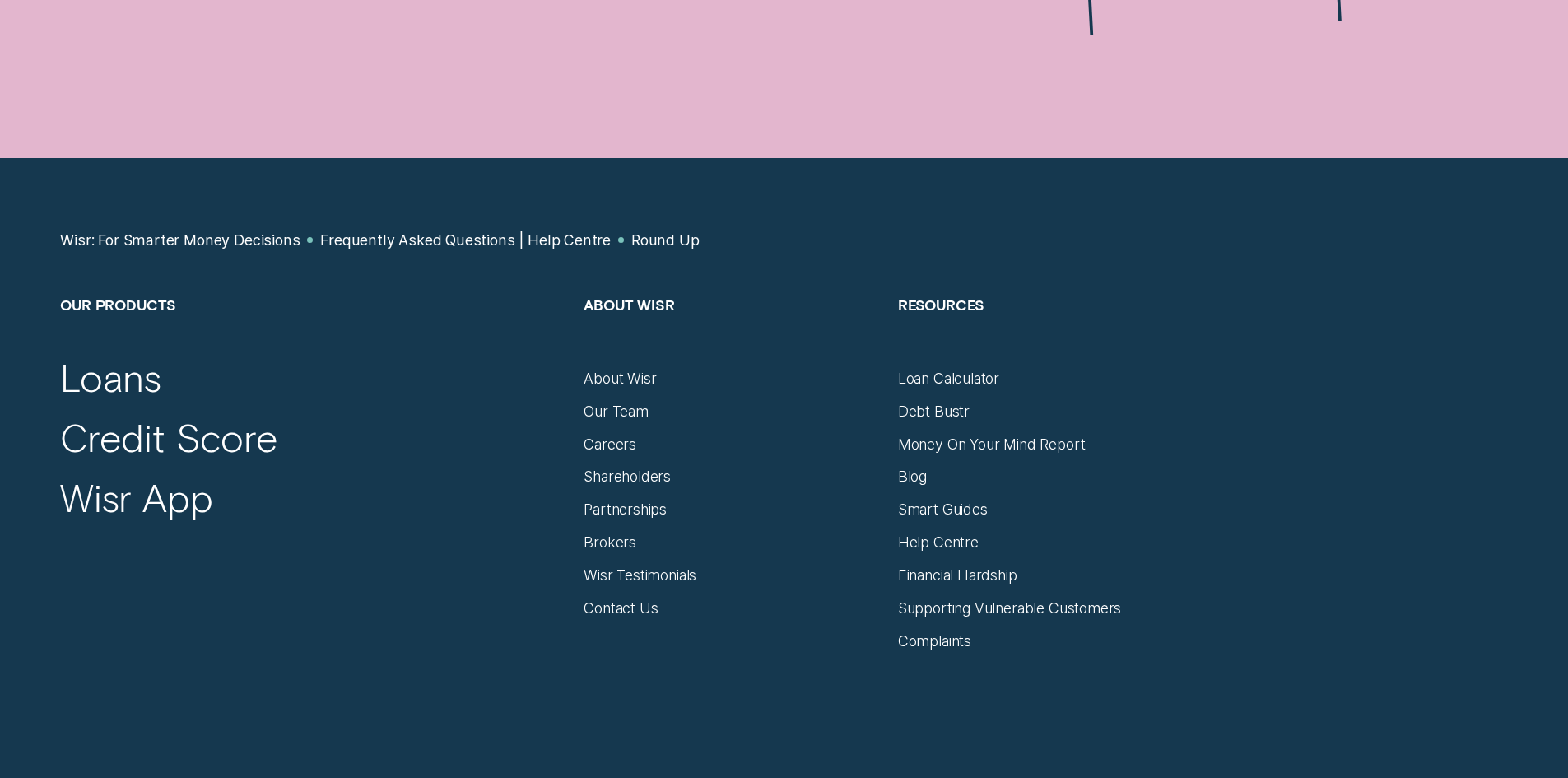
scroll to position [8146, 0]
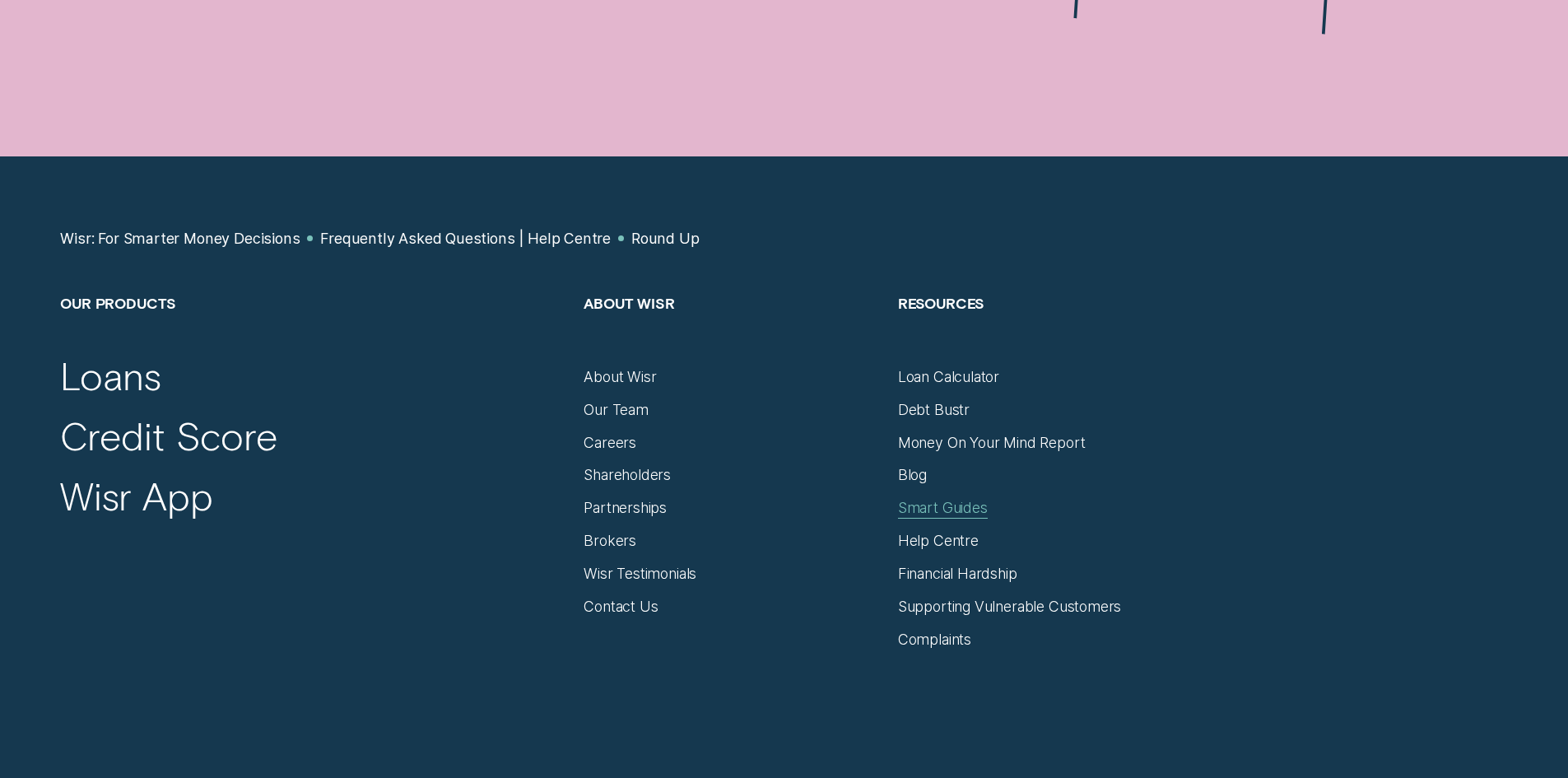
click at [937, 499] on div "Smart Guides" at bounding box center [943, 507] width 90 height 18
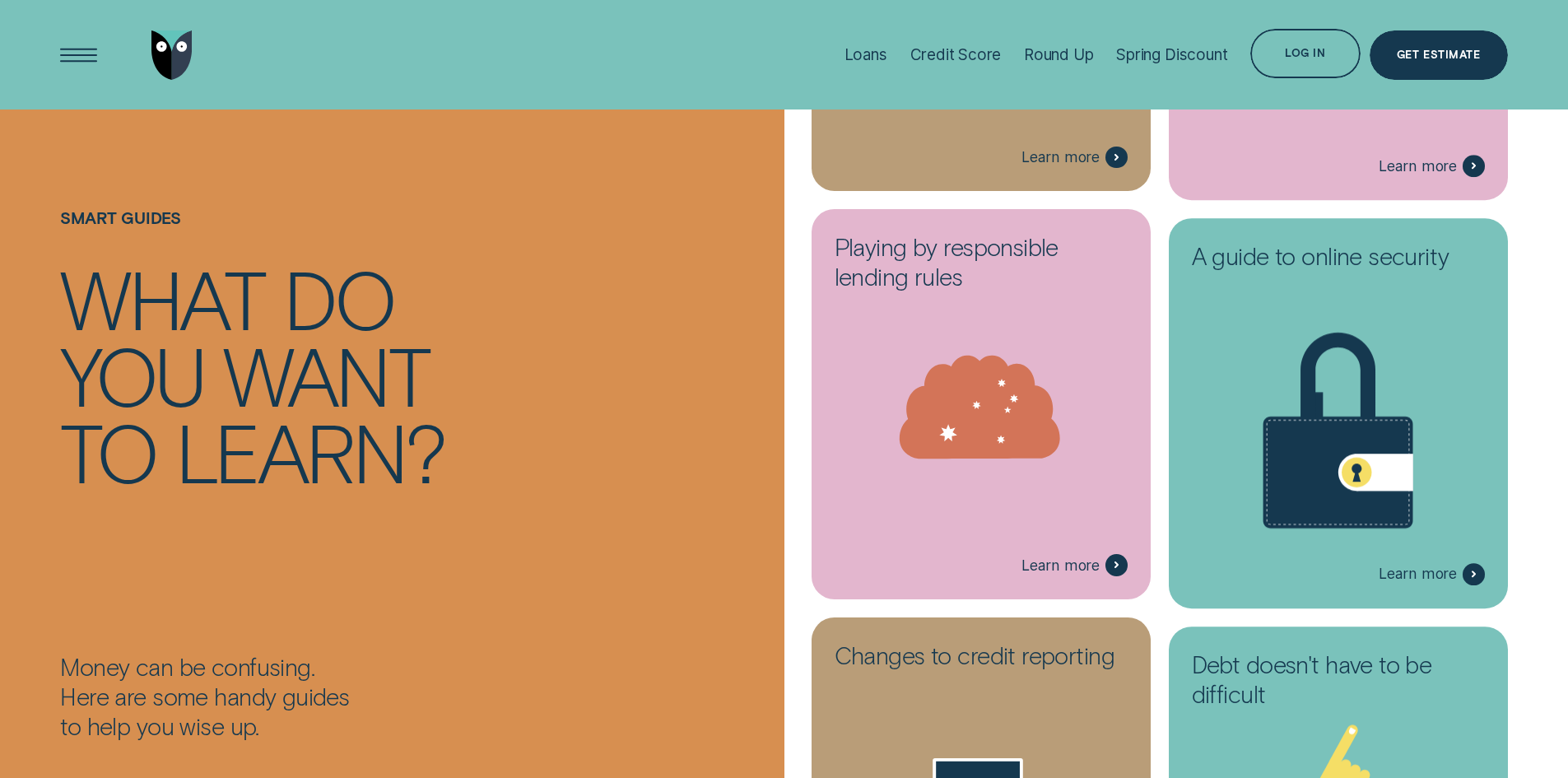
scroll to position [1975, 0]
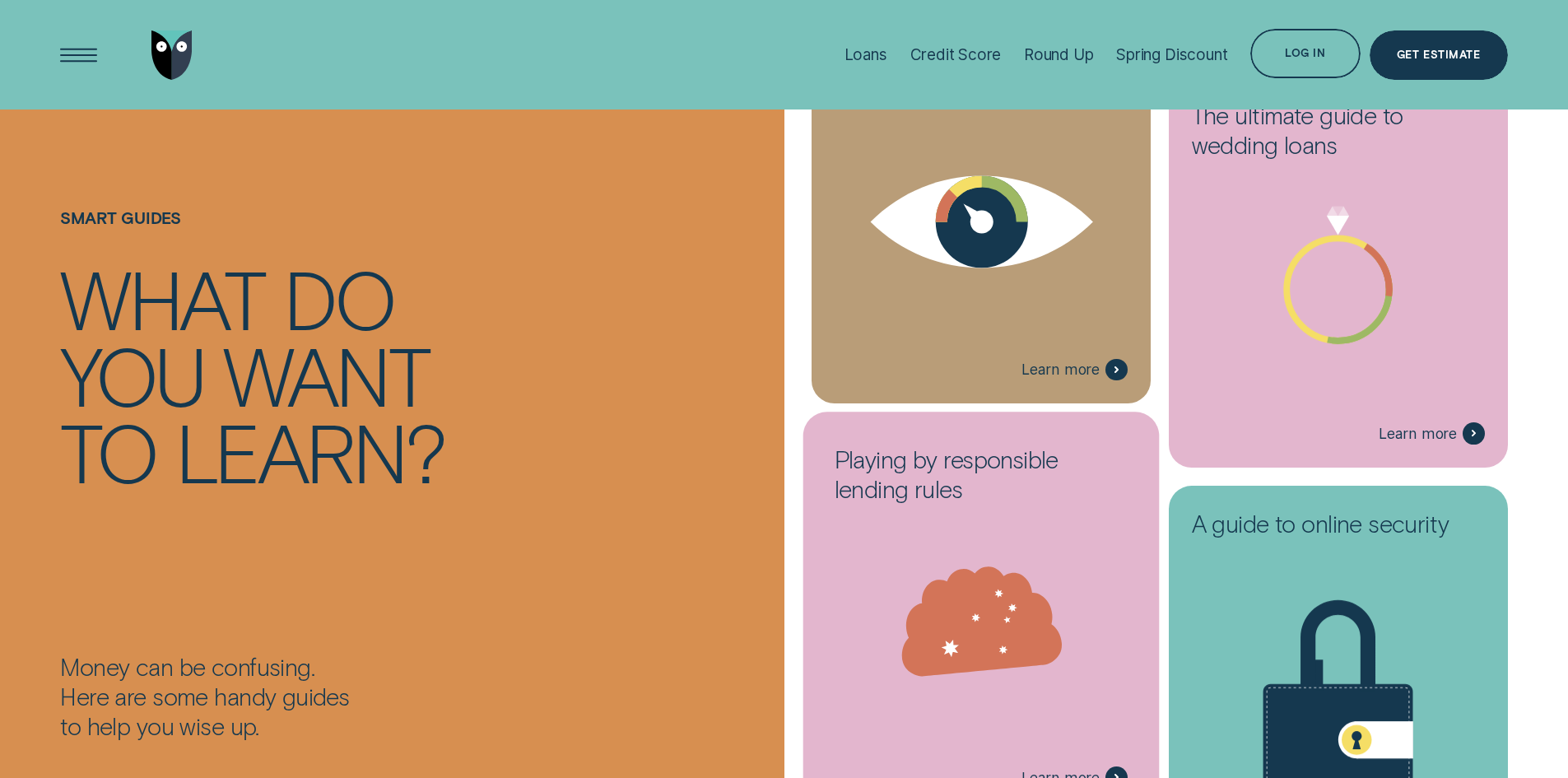
click at [924, 458] on h3 "Playing by responsible lending rules" at bounding box center [982, 478] width 294 height 68
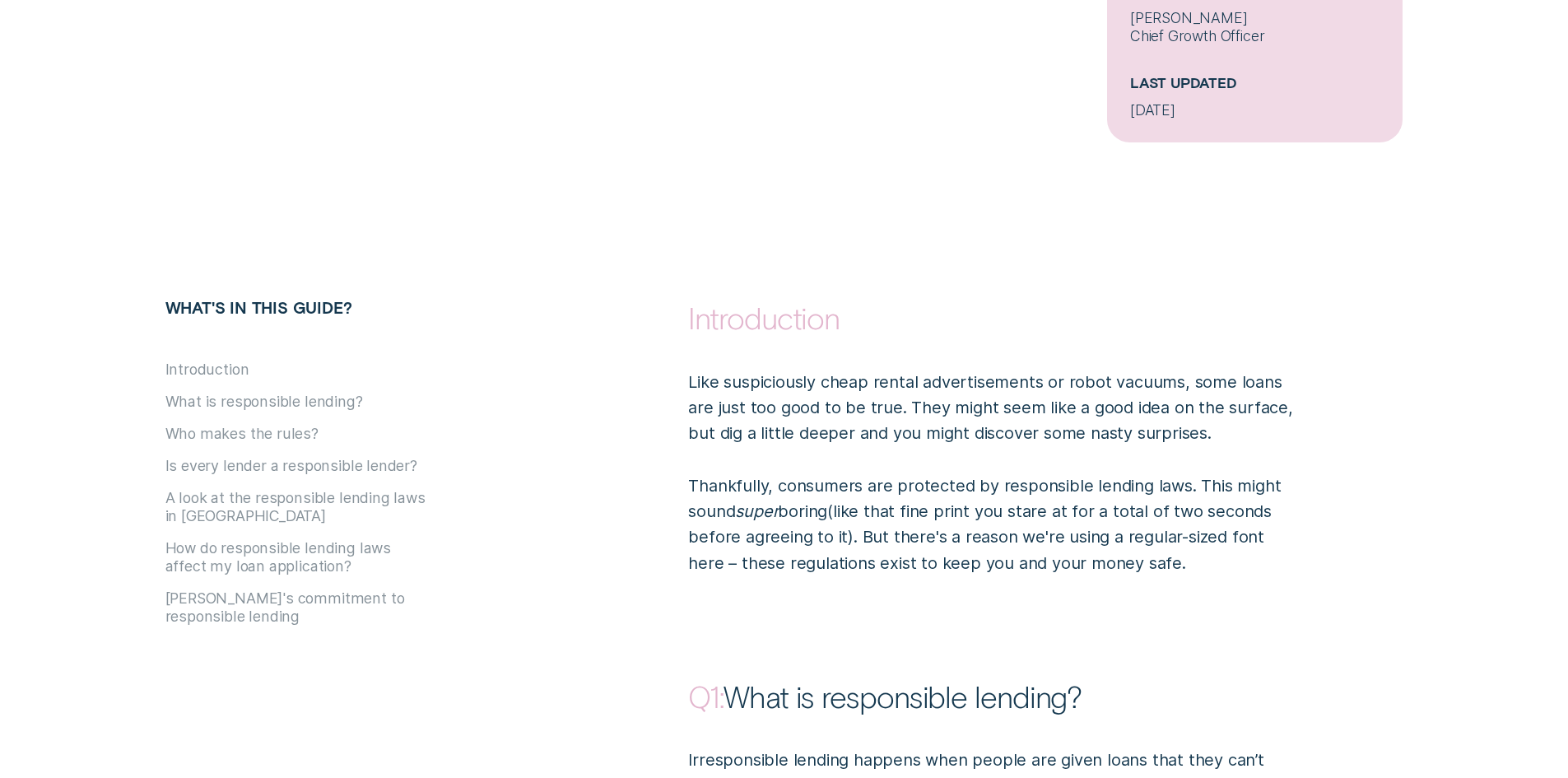
scroll to position [905, 0]
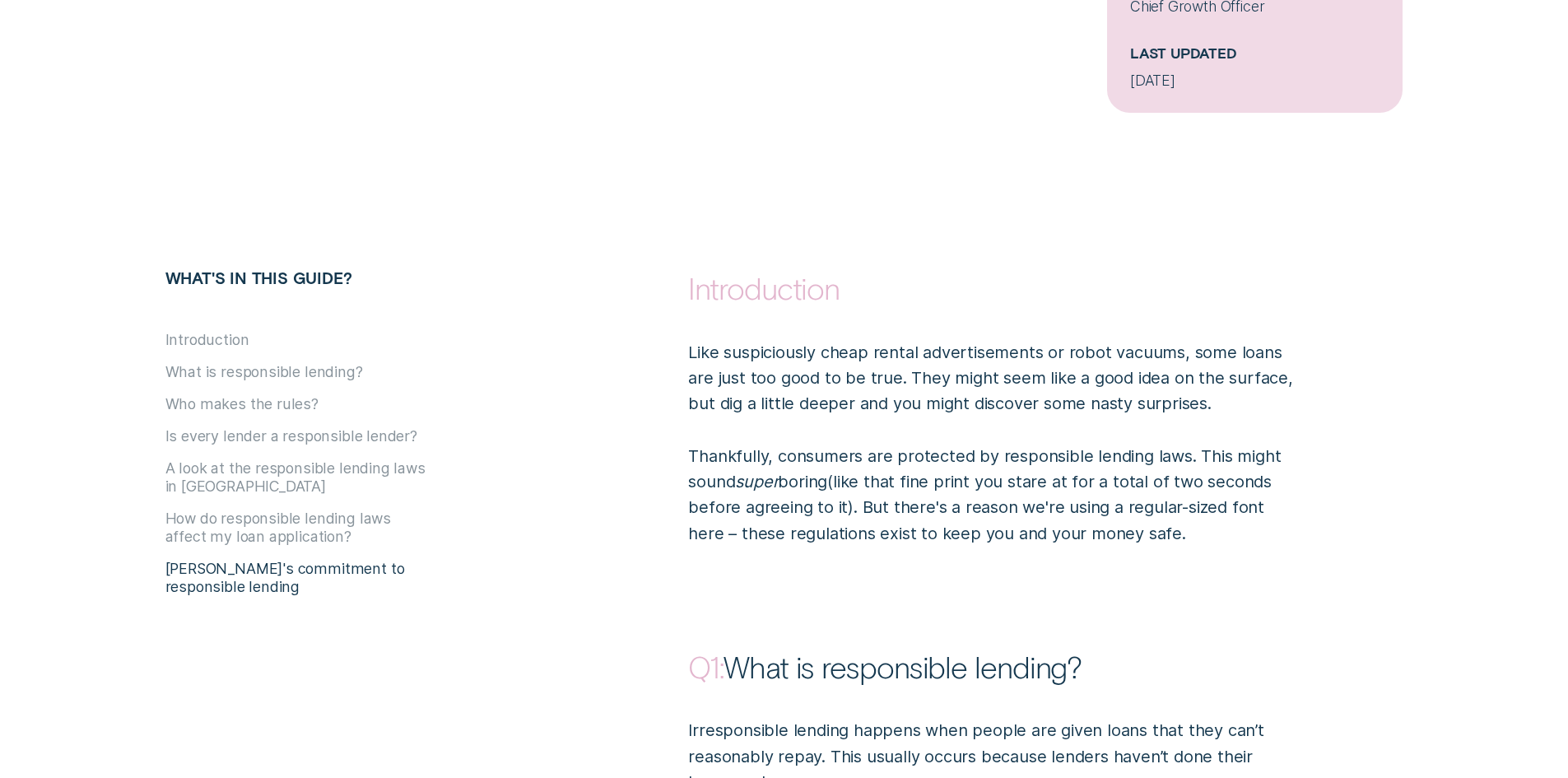
click at [211, 569] on button "[PERSON_NAME]'s commitment to responsible lending" at bounding box center [297, 577] width 263 height 36
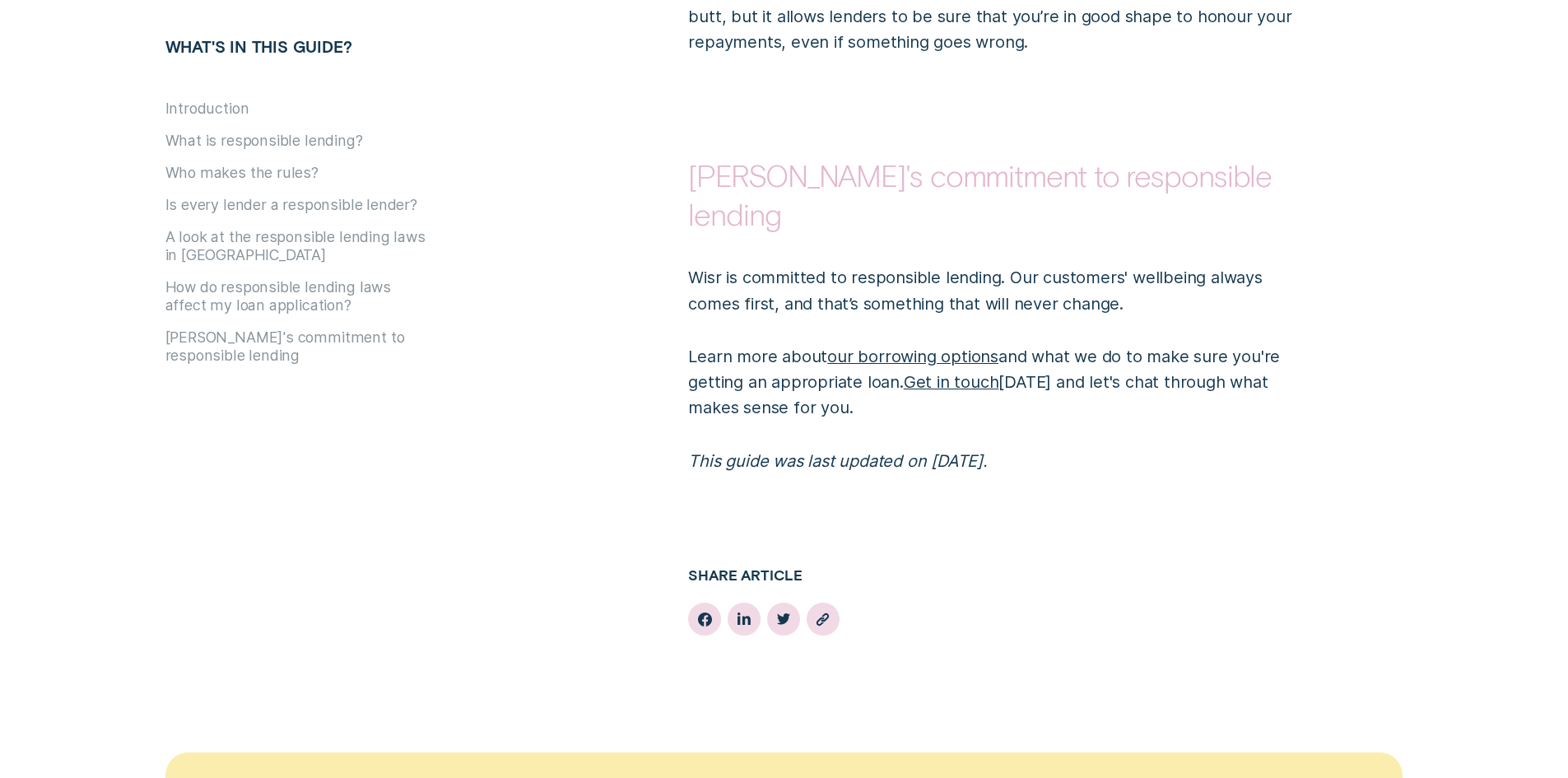
scroll to position [4249, 0]
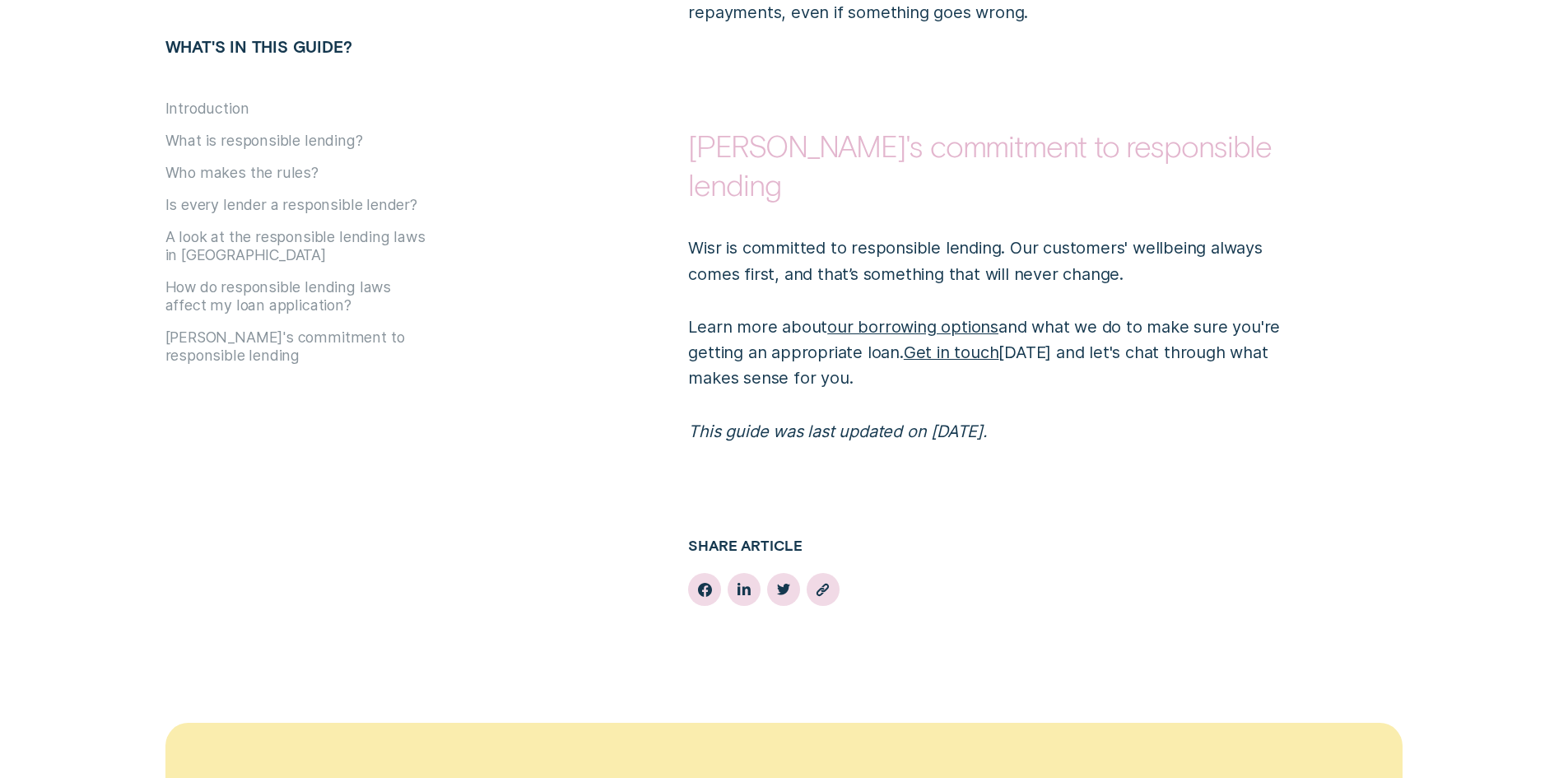
click at [859, 317] on link "our borrowing options" at bounding box center [913, 327] width 171 height 20
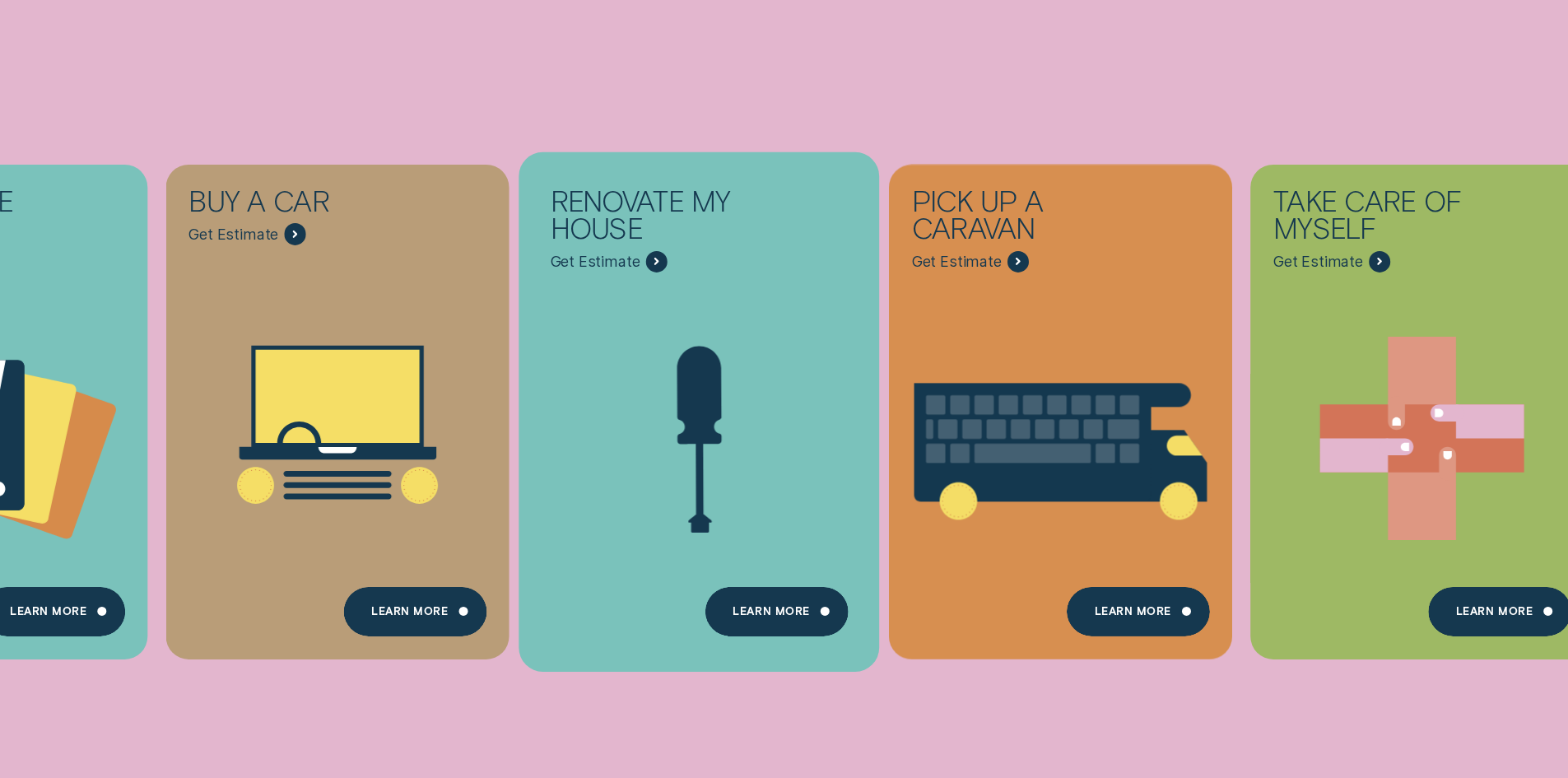
scroll to position [165, 0]
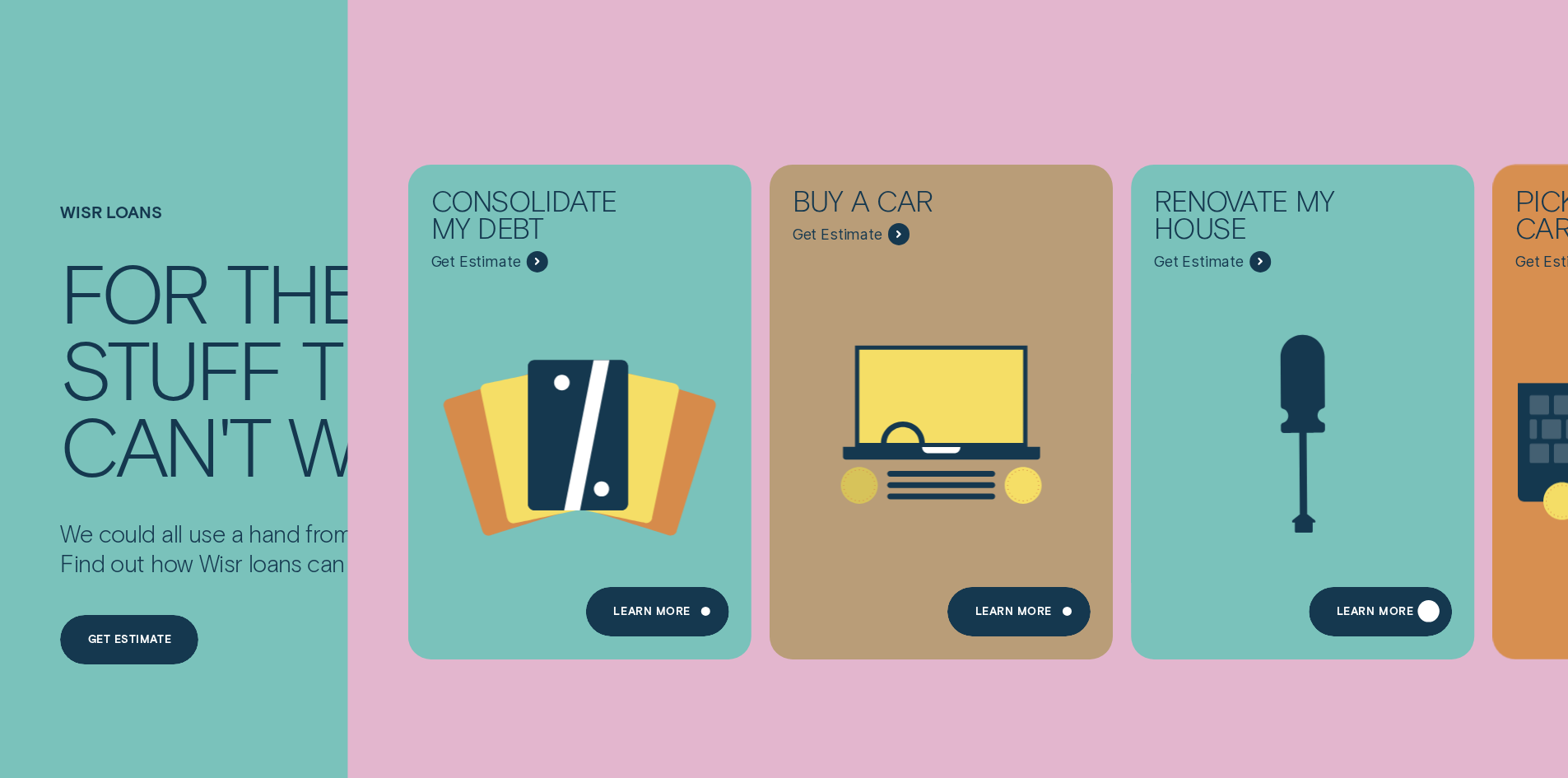
click at [1383, 615] on div "Learn more" at bounding box center [1375, 613] width 77 height 9
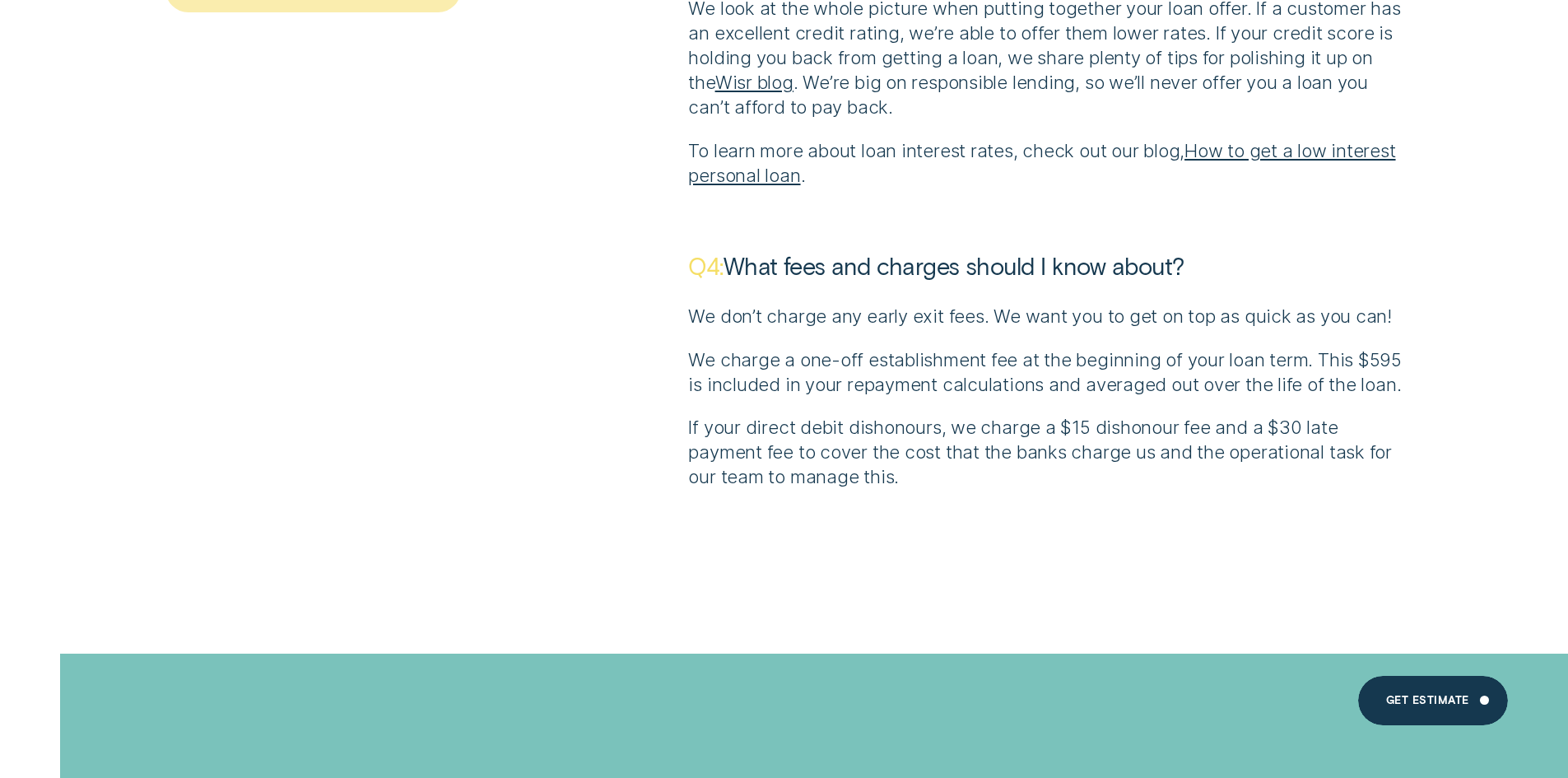
scroll to position [6747, 0]
